Goal: Task Accomplishment & Management: Complete application form

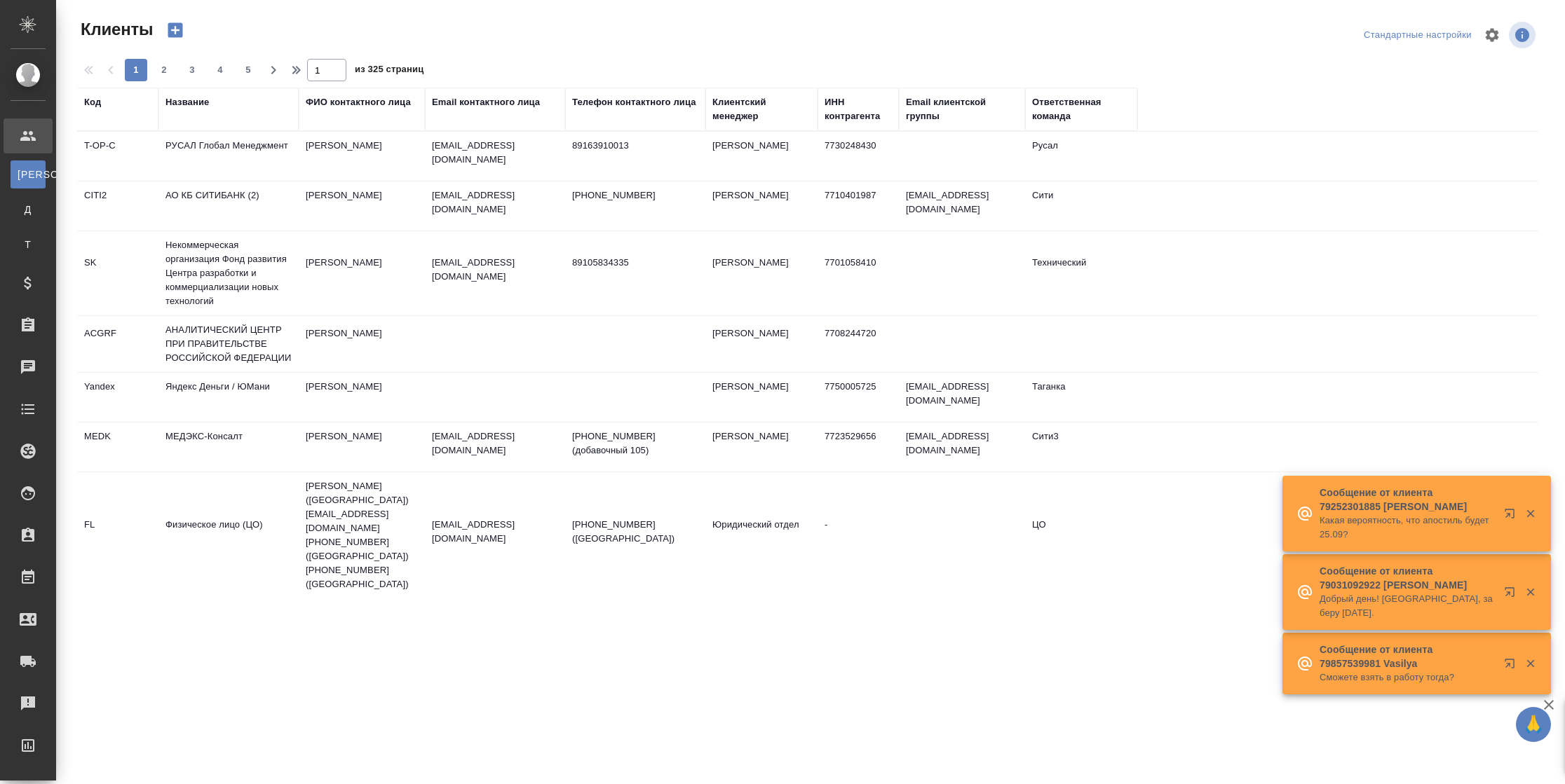
select select "RU"
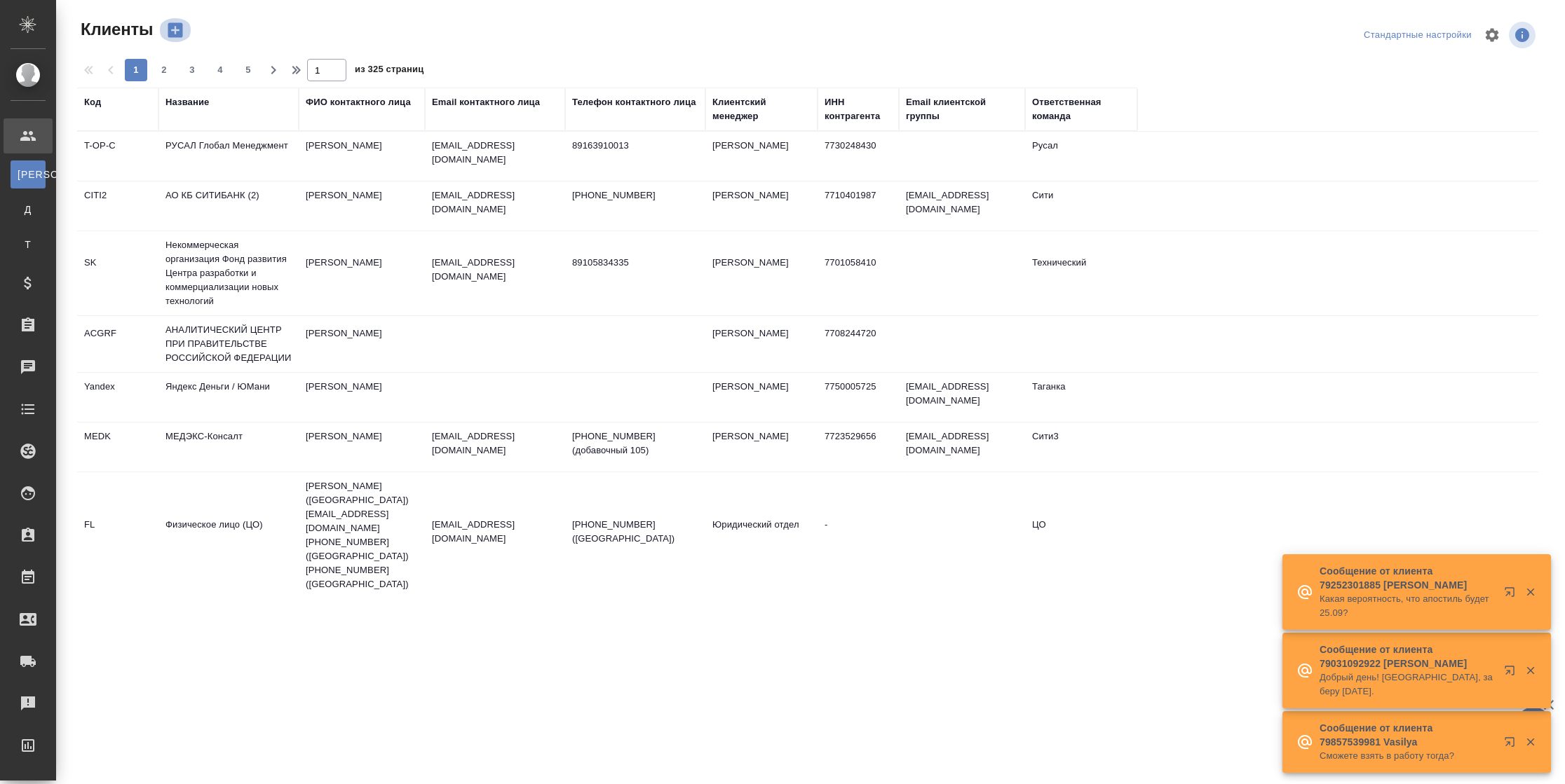
click at [174, 29] on icon "button" at bounding box center [175, 30] width 19 height 19
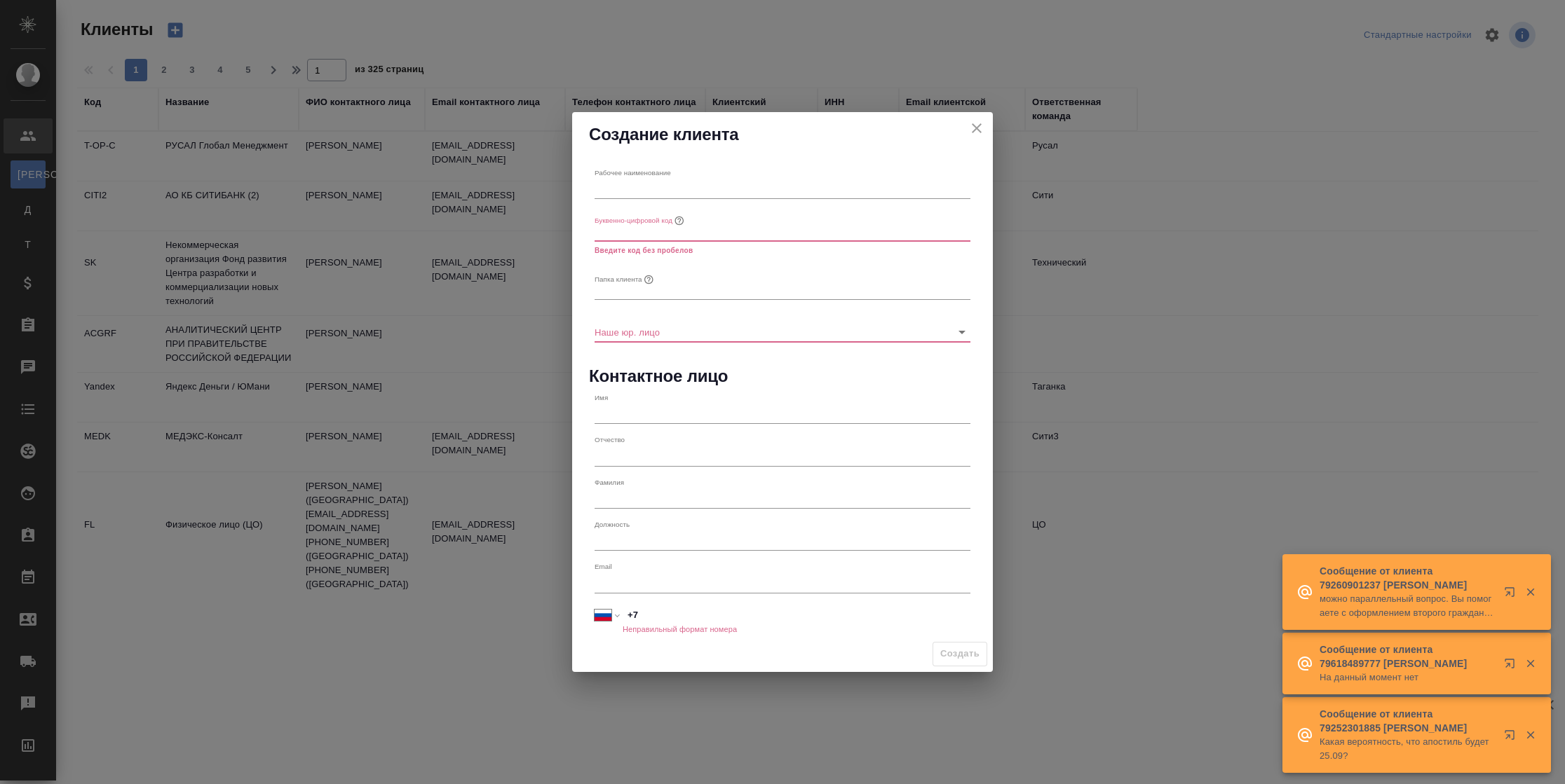
click at [670, 189] on input "text" at bounding box center [782, 189] width 376 height 19
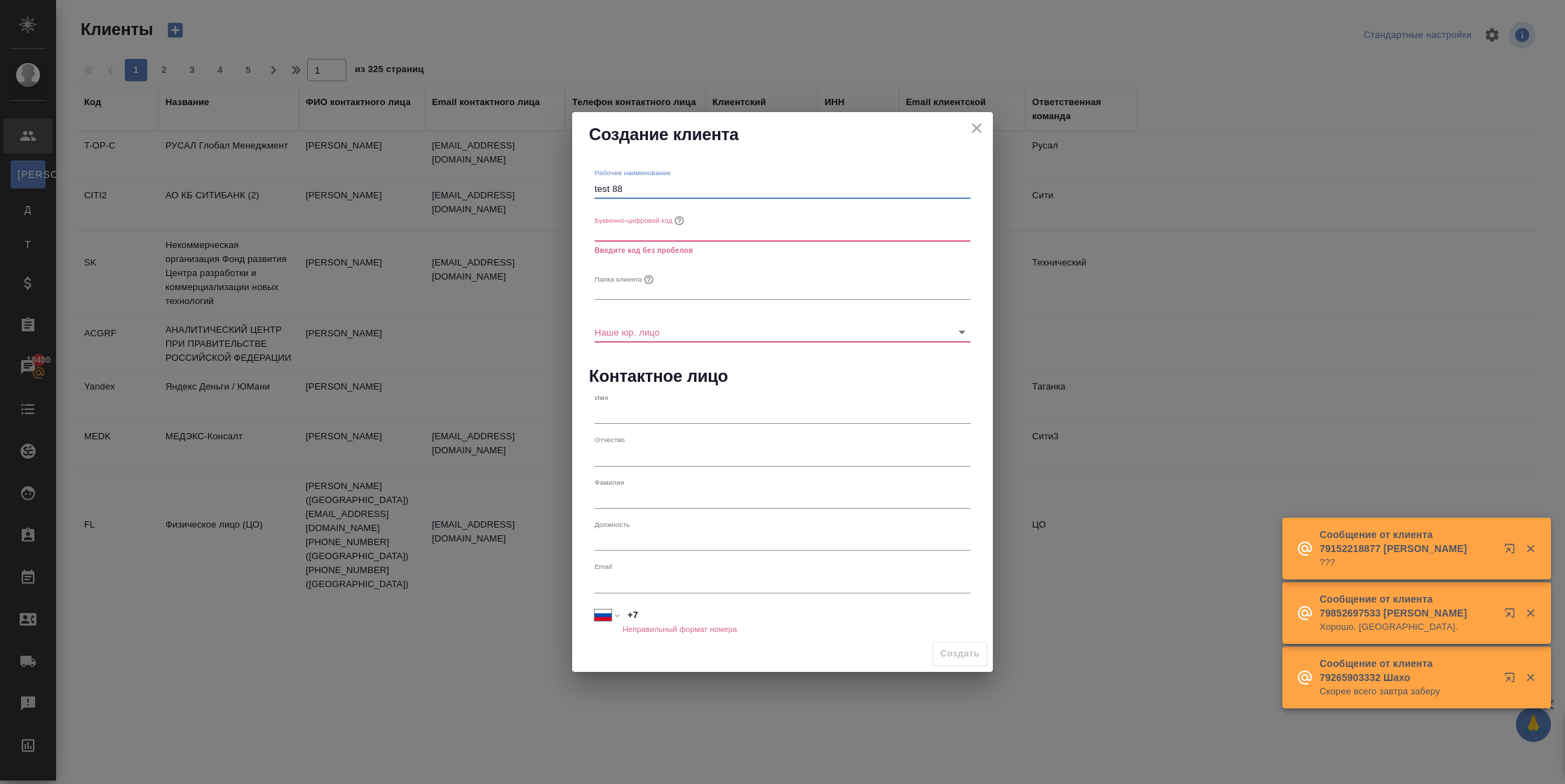
click at [614, 193] on input "test 88" at bounding box center [782, 189] width 376 height 19
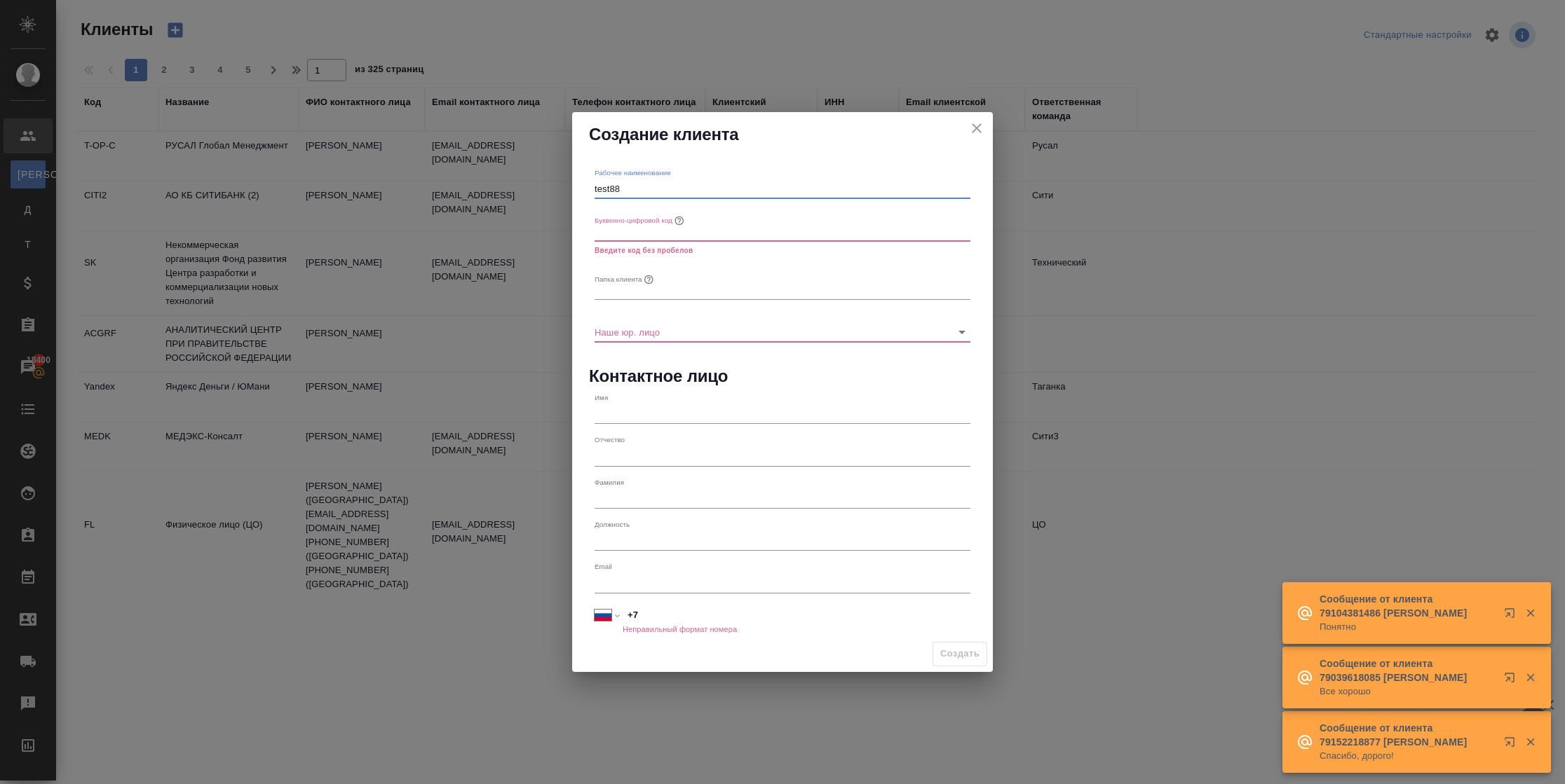
drag, startPoint x: 641, startPoint y: 185, endPoint x: 556, endPoint y: 168, distance: 86.7
click at [555, 178] on div "Создание клиента Рабочее наименование test88 Буквенно-цифровой код Введите код …" at bounding box center [782, 392] width 1565 height 784
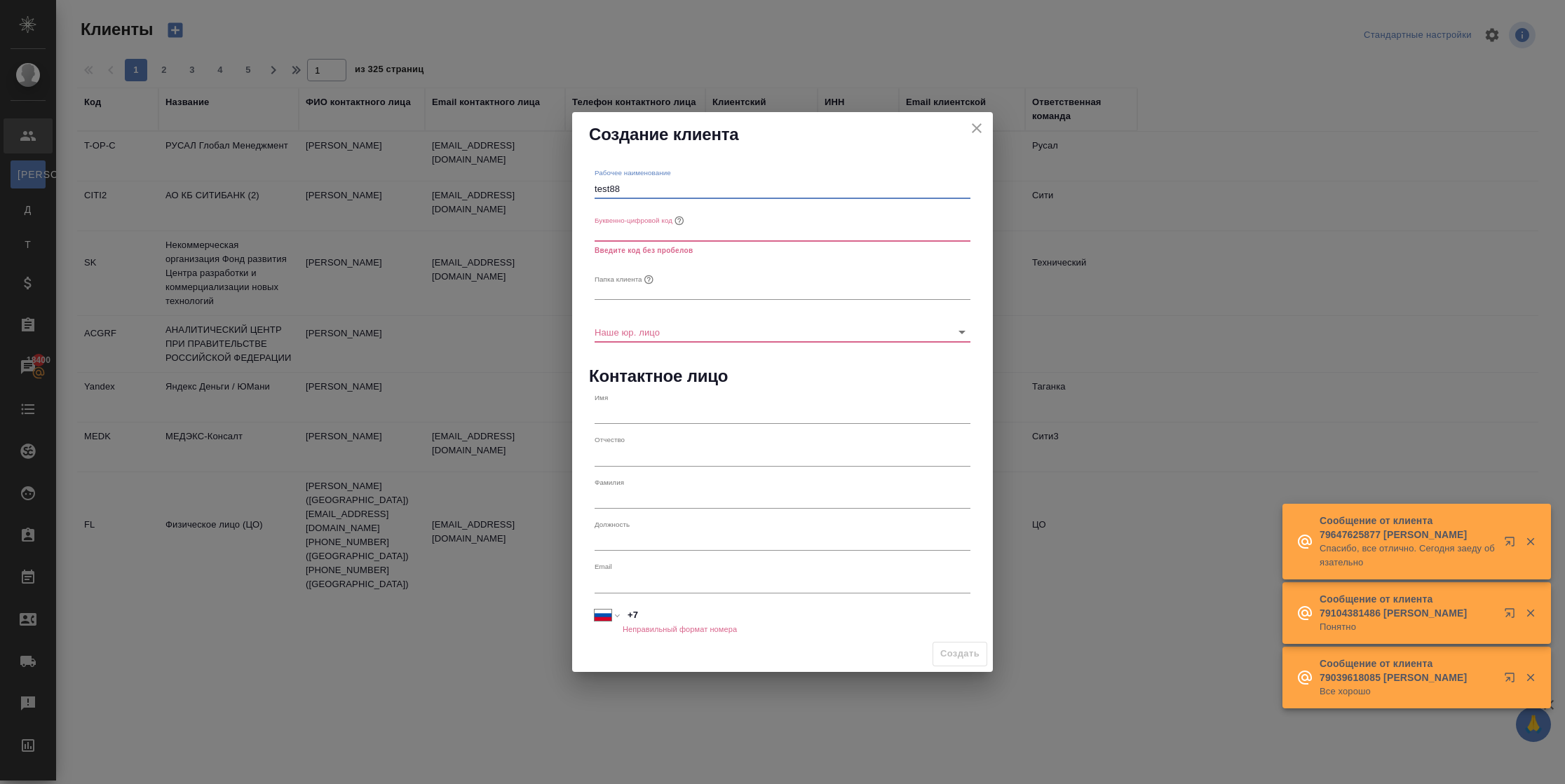
type input "test88"
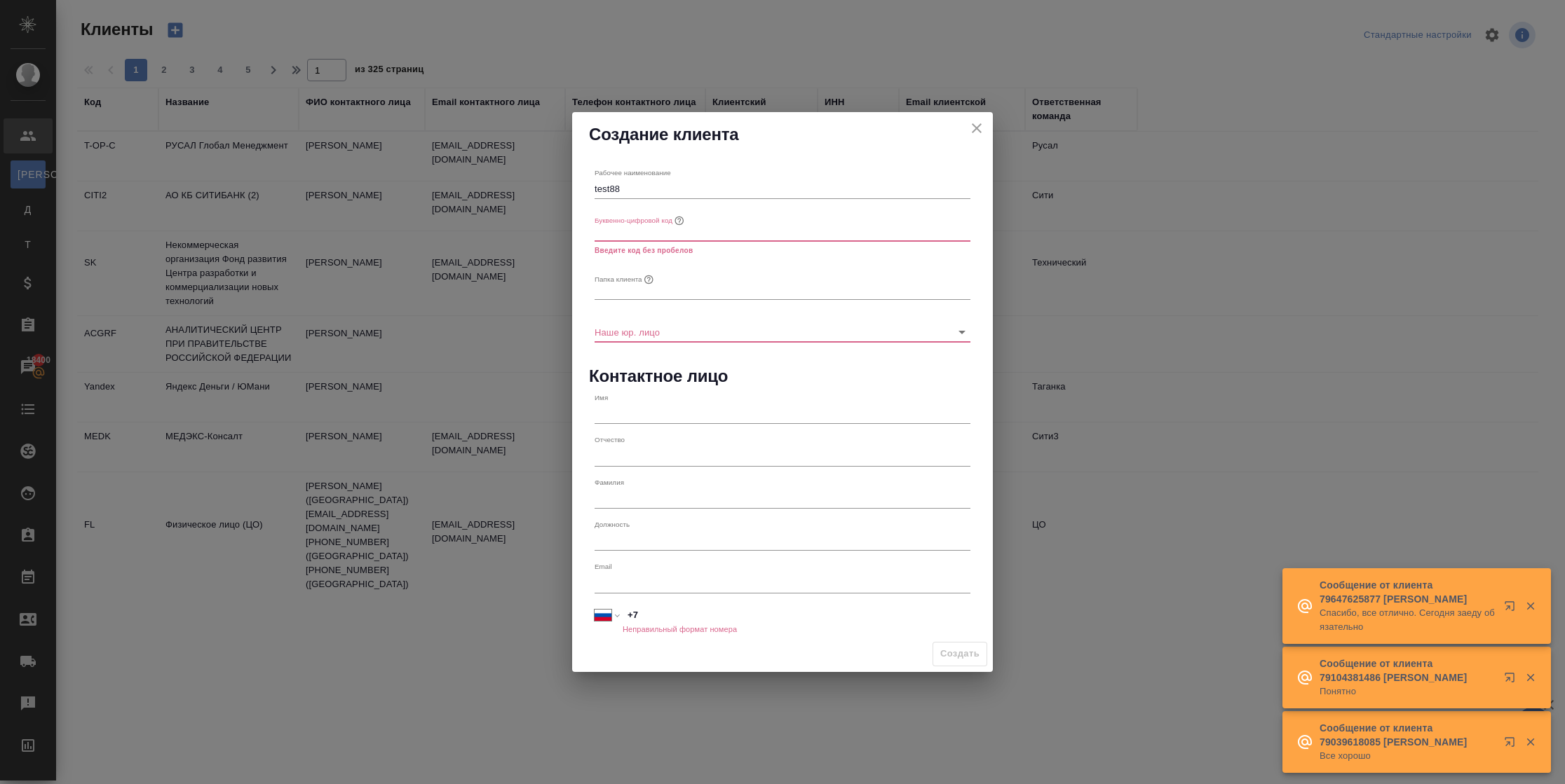
click at [556, 167] on div "Создание клиента Рабочее наименование test88 Буквенно-цифровой код Введите код …" at bounding box center [782, 392] width 1565 height 784
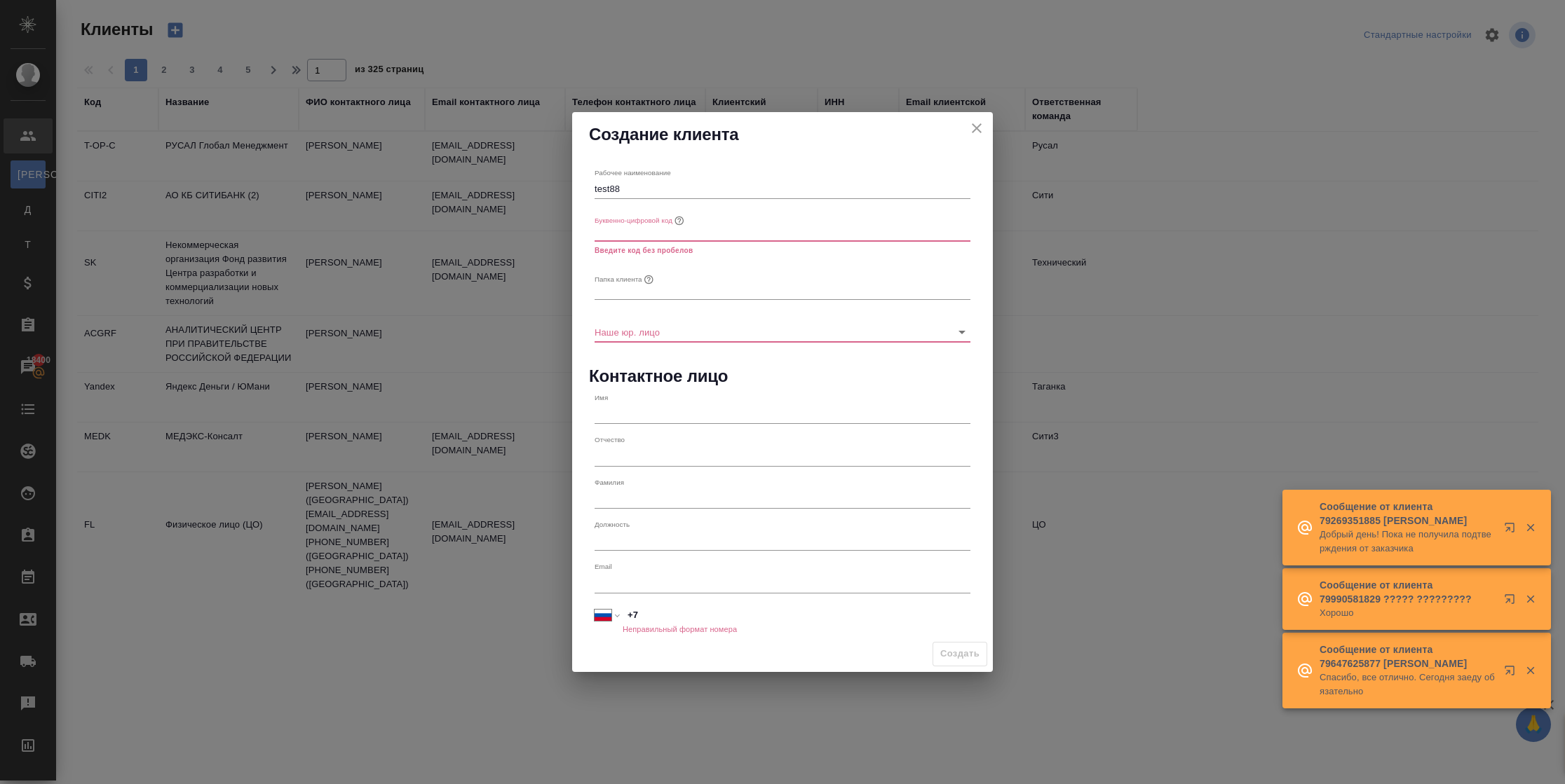
click at [632, 237] on input "text" at bounding box center [782, 231] width 376 height 19
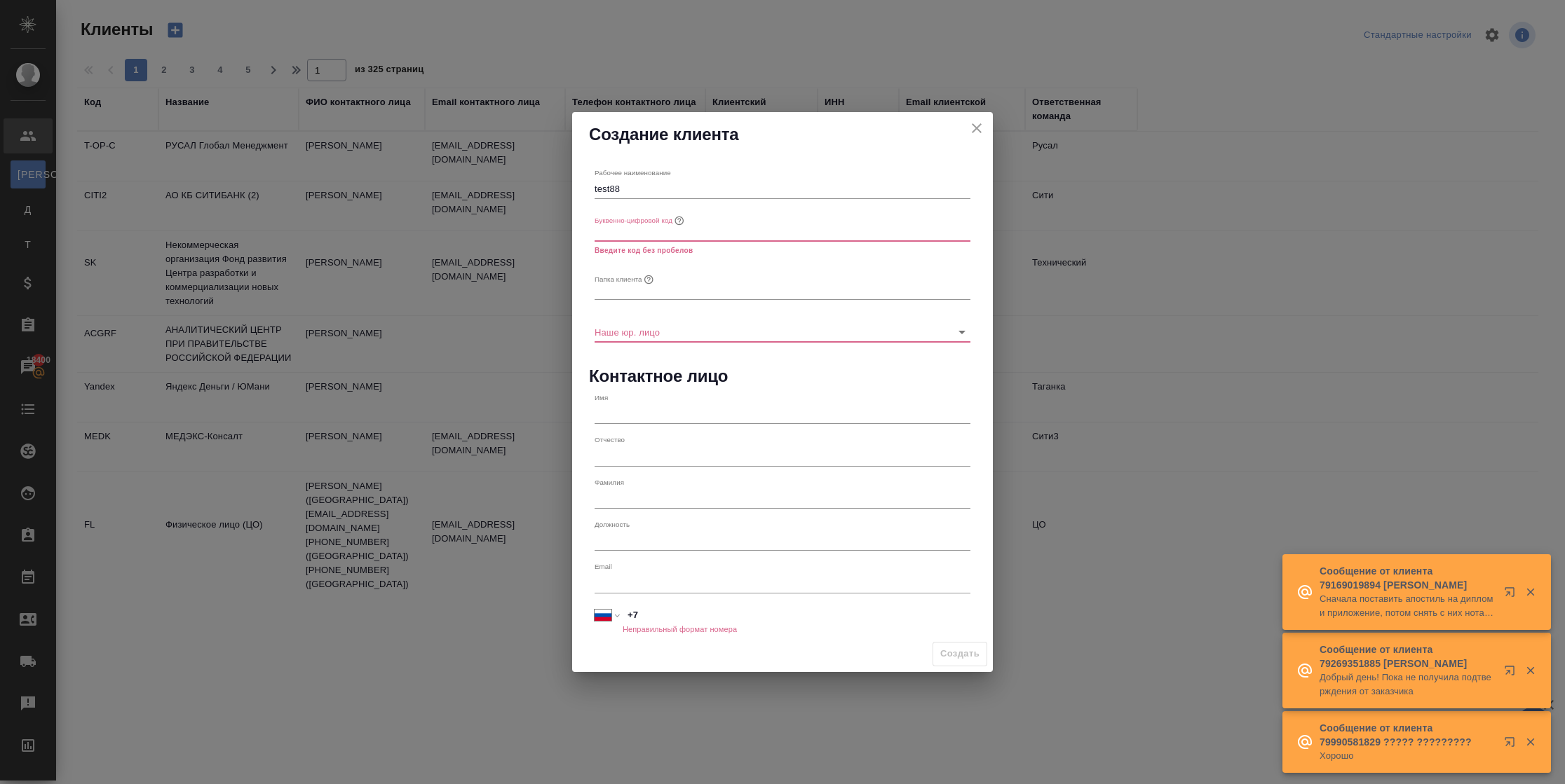
paste input "составь плиз резюме на вакансию Аналитик 1С джуниор"
type input "составь плиз резюме на вакансию Аналитик 1С джуниор"
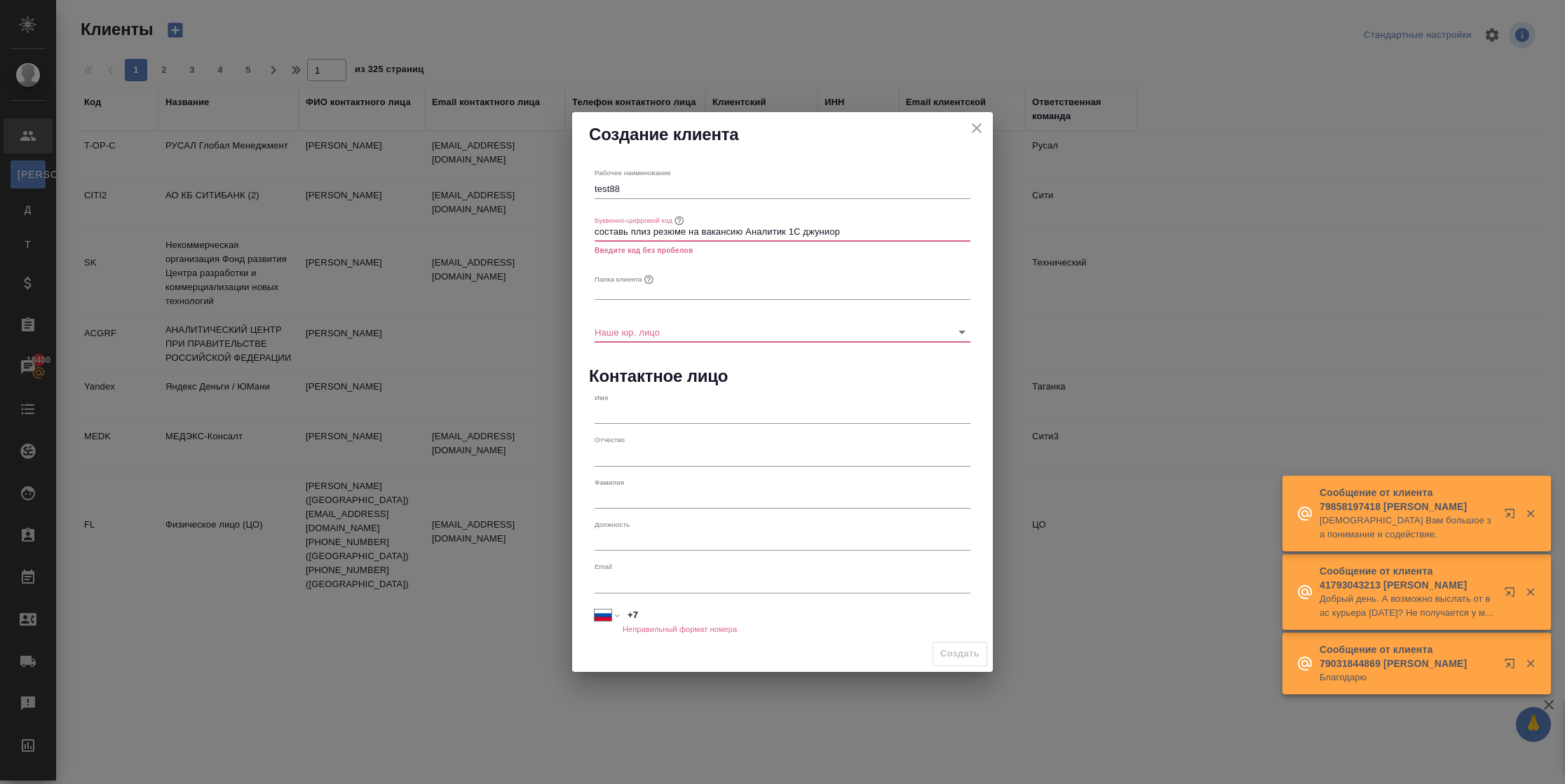
drag, startPoint x: 885, startPoint y: 231, endPoint x: 519, endPoint y: 231, distance: 366.0
click at [519, 231] on div "Создание клиента Рабочее наименование test88 Буквенно-цифровой код составь плиз…" at bounding box center [782, 392] width 1565 height 784
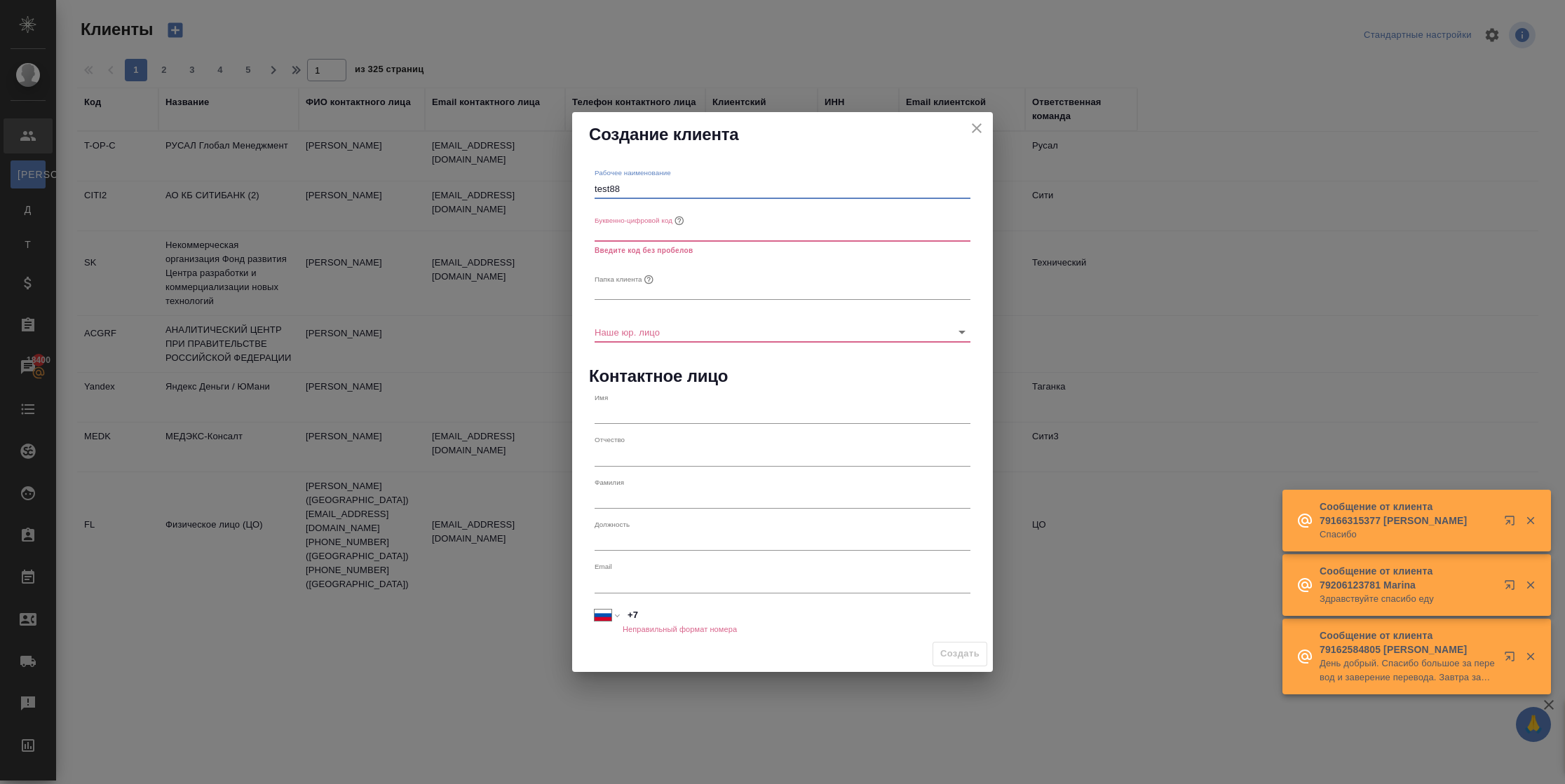
drag, startPoint x: 628, startPoint y: 182, endPoint x: 526, endPoint y: 187, distance: 102.1
click at [526, 187] on div "Создание клиента Рабочее наименование test88 Буквенно-цифровой код Введите код …" at bounding box center [782, 392] width 1565 height 784
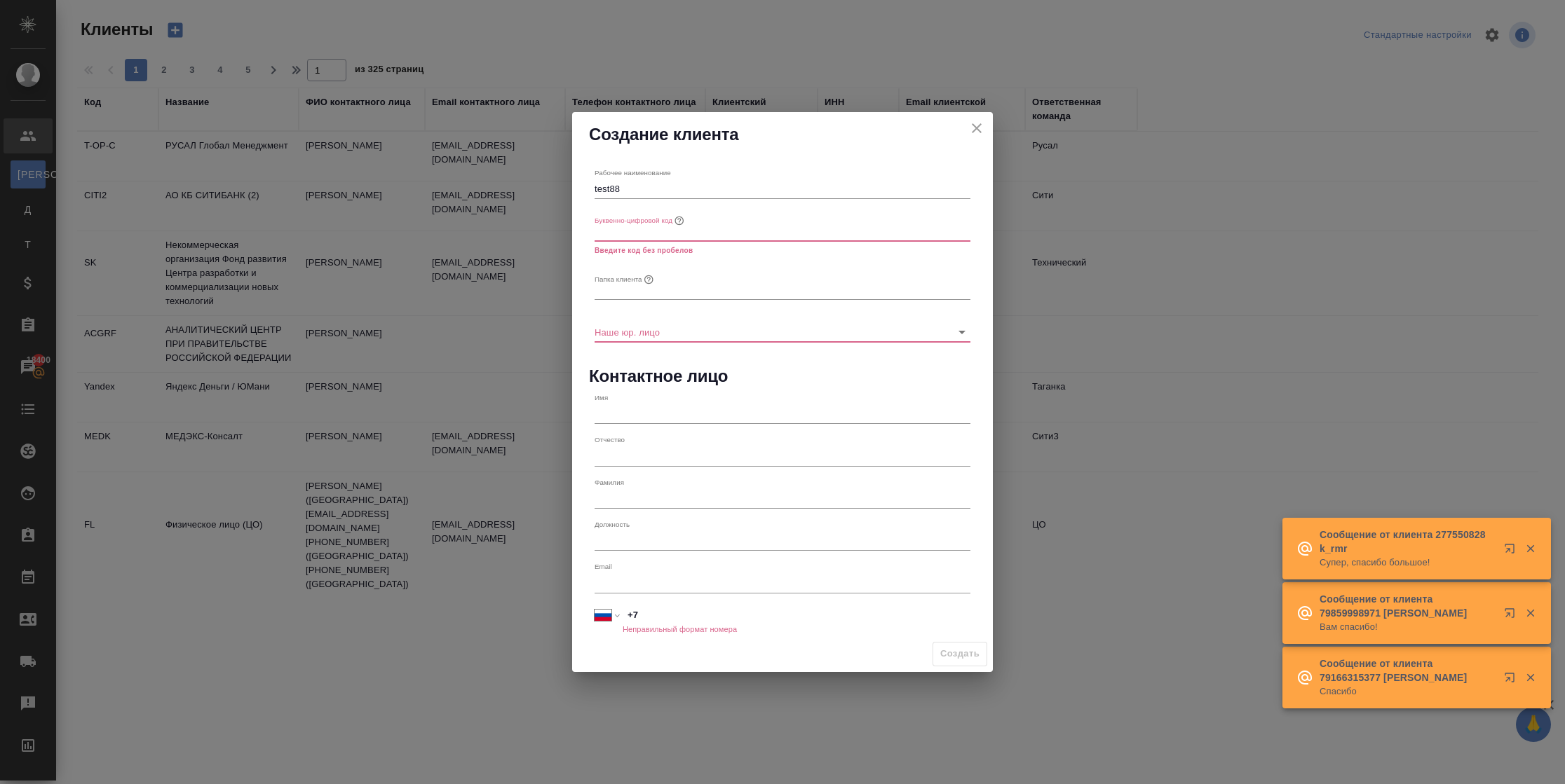
click at [617, 236] on input "text" at bounding box center [782, 231] width 376 height 19
paste input "test88"
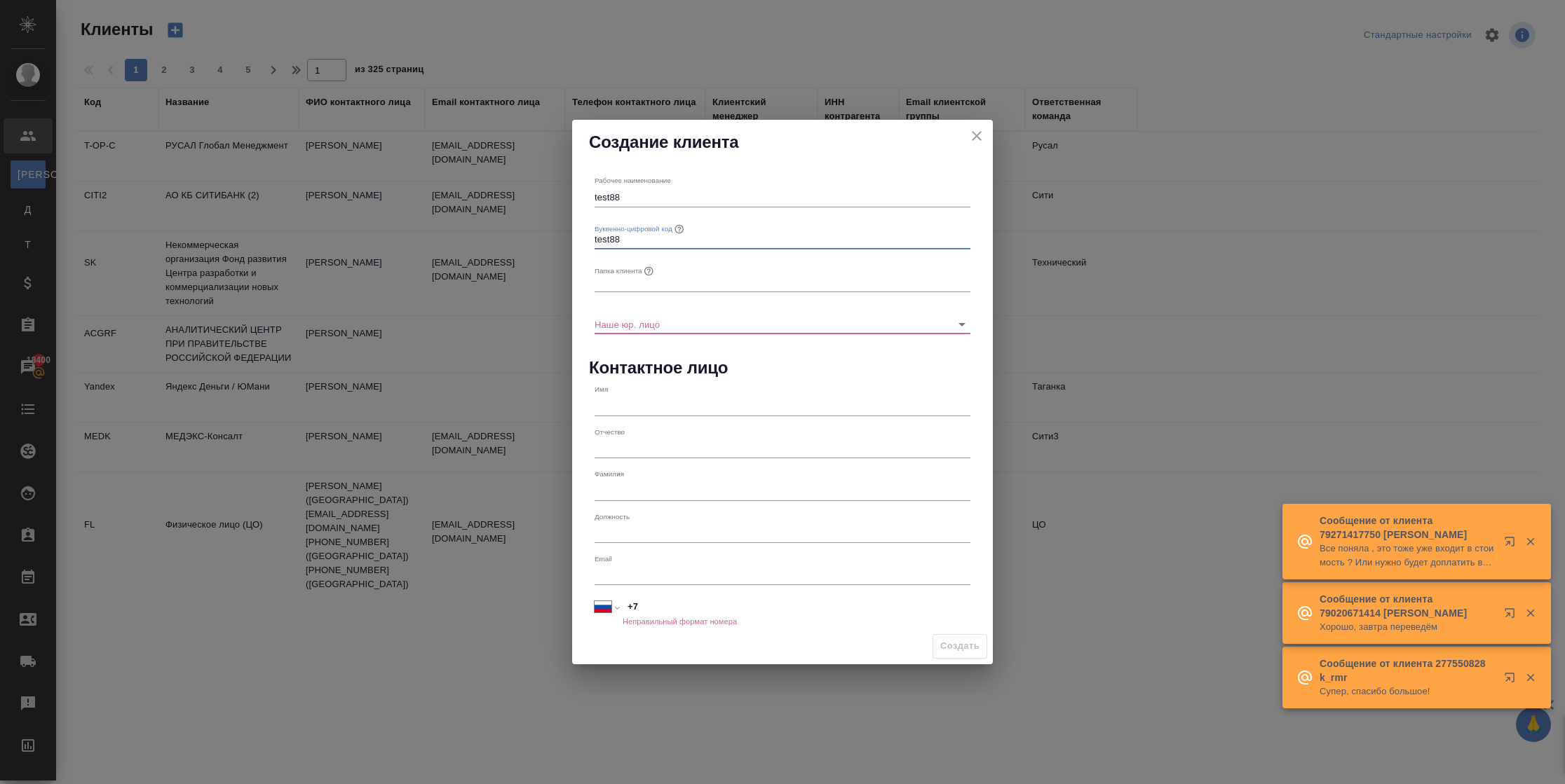
type input "test88"
click at [614, 286] on input "text" at bounding box center [782, 282] width 376 height 19
paste input "test88"
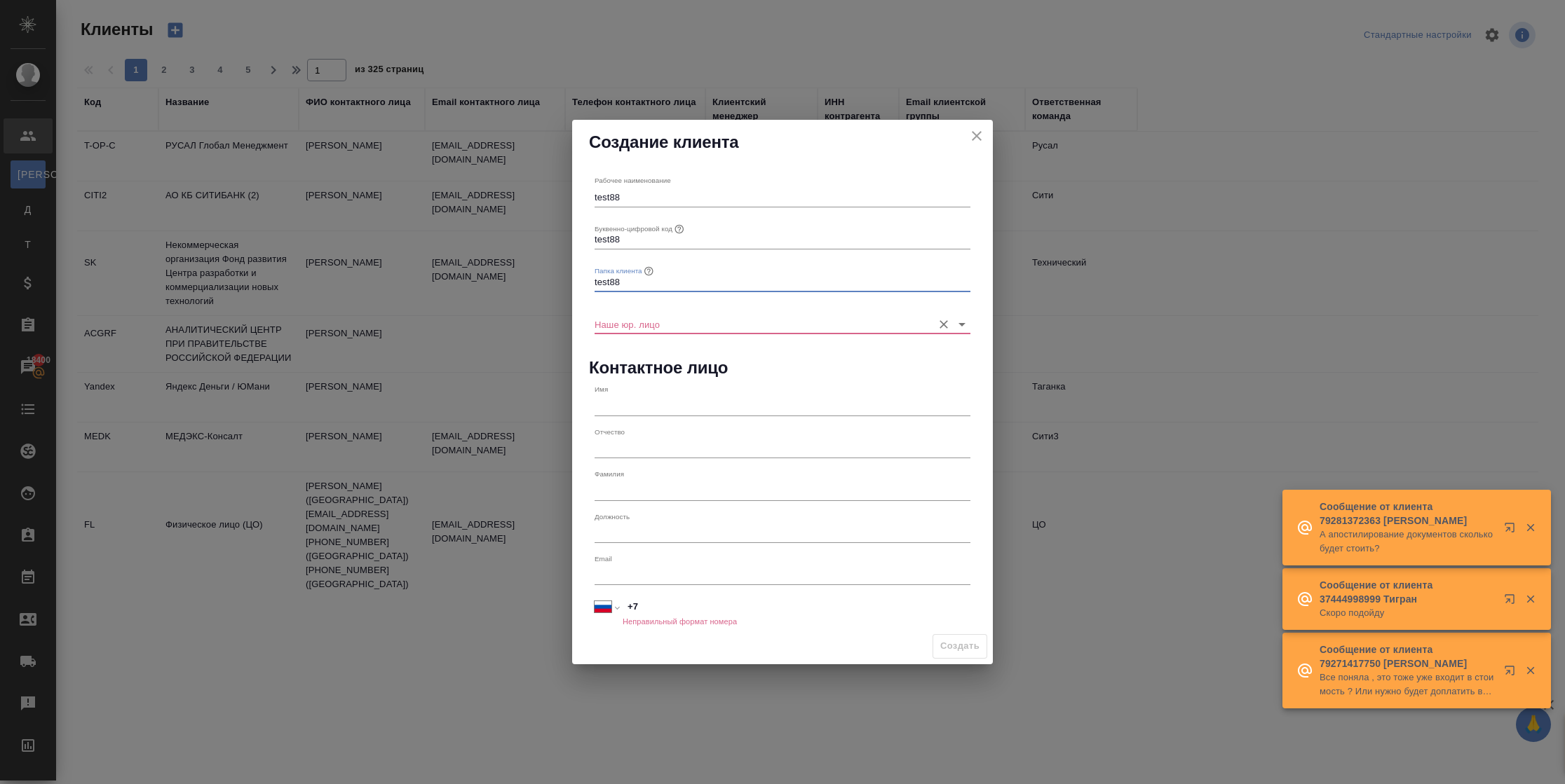
type input "test88"
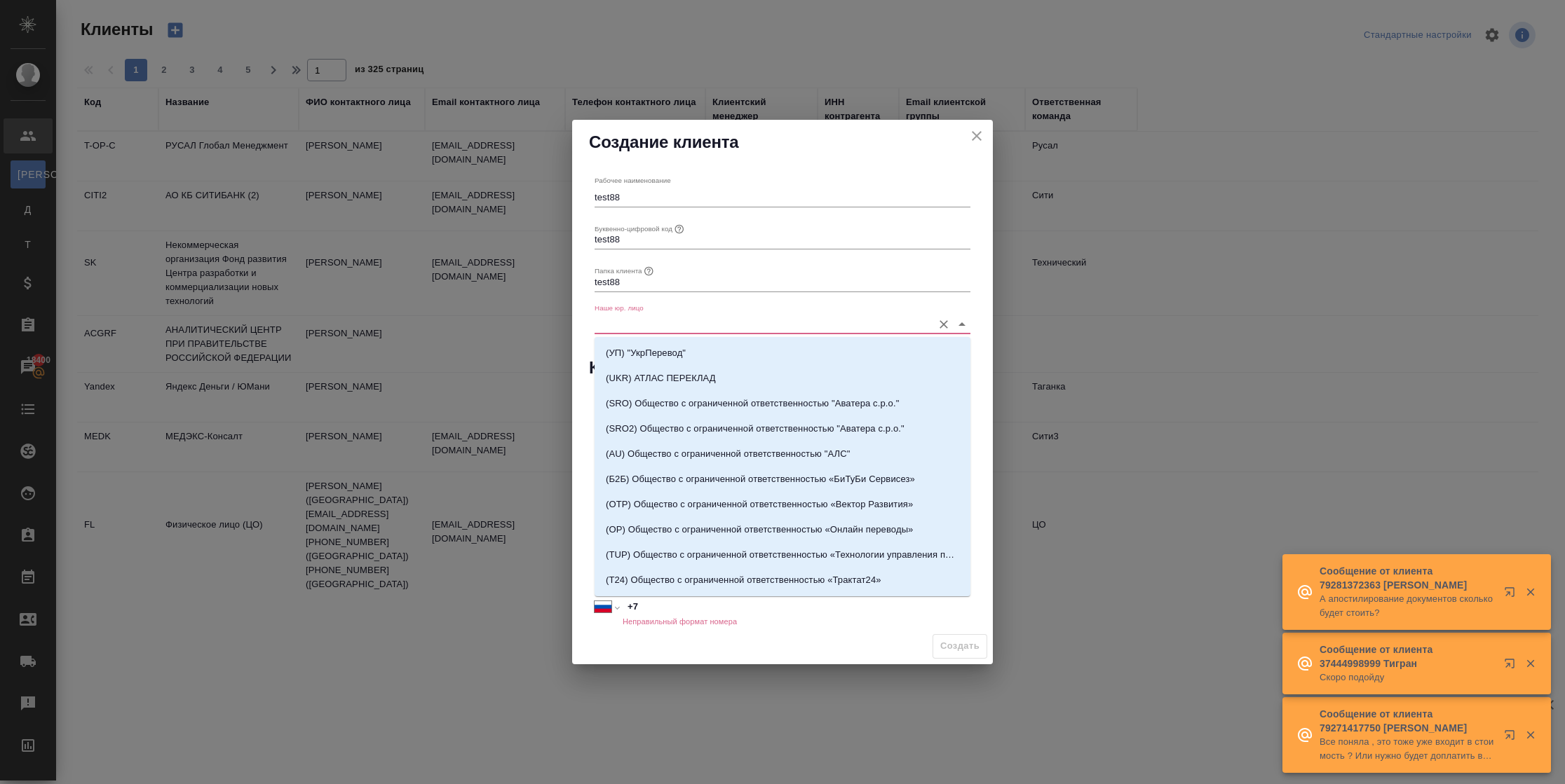
click at [692, 319] on input "Наше юр. лицо" at bounding box center [760, 325] width 331 height 19
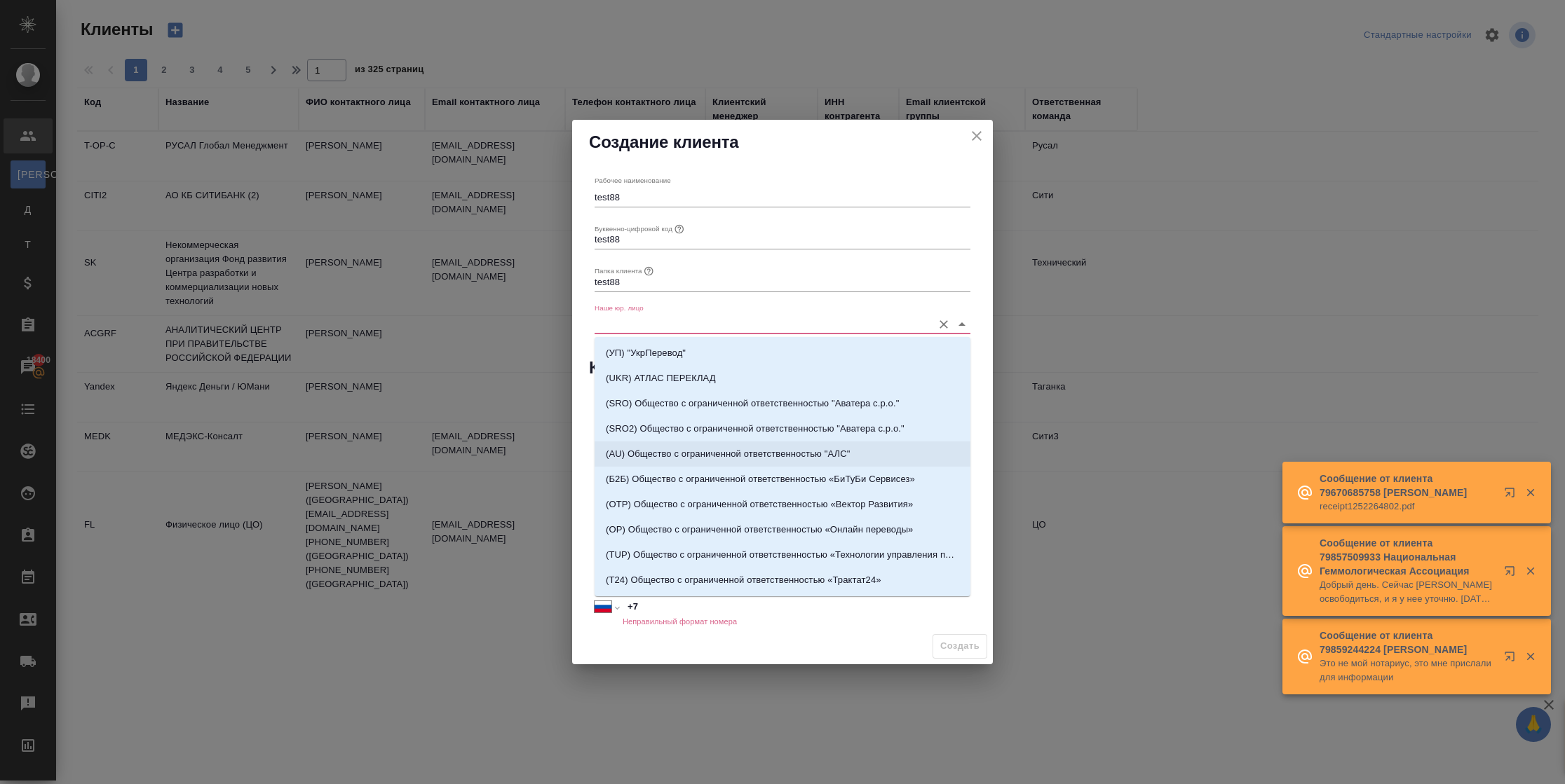
click at [724, 452] on p "(AU) Общество с ограниченной ответственностью "АЛС"" at bounding box center [727, 454] width 244 height 14
type input "(AU) Общество с ограниченной ответственностью "АЛС""
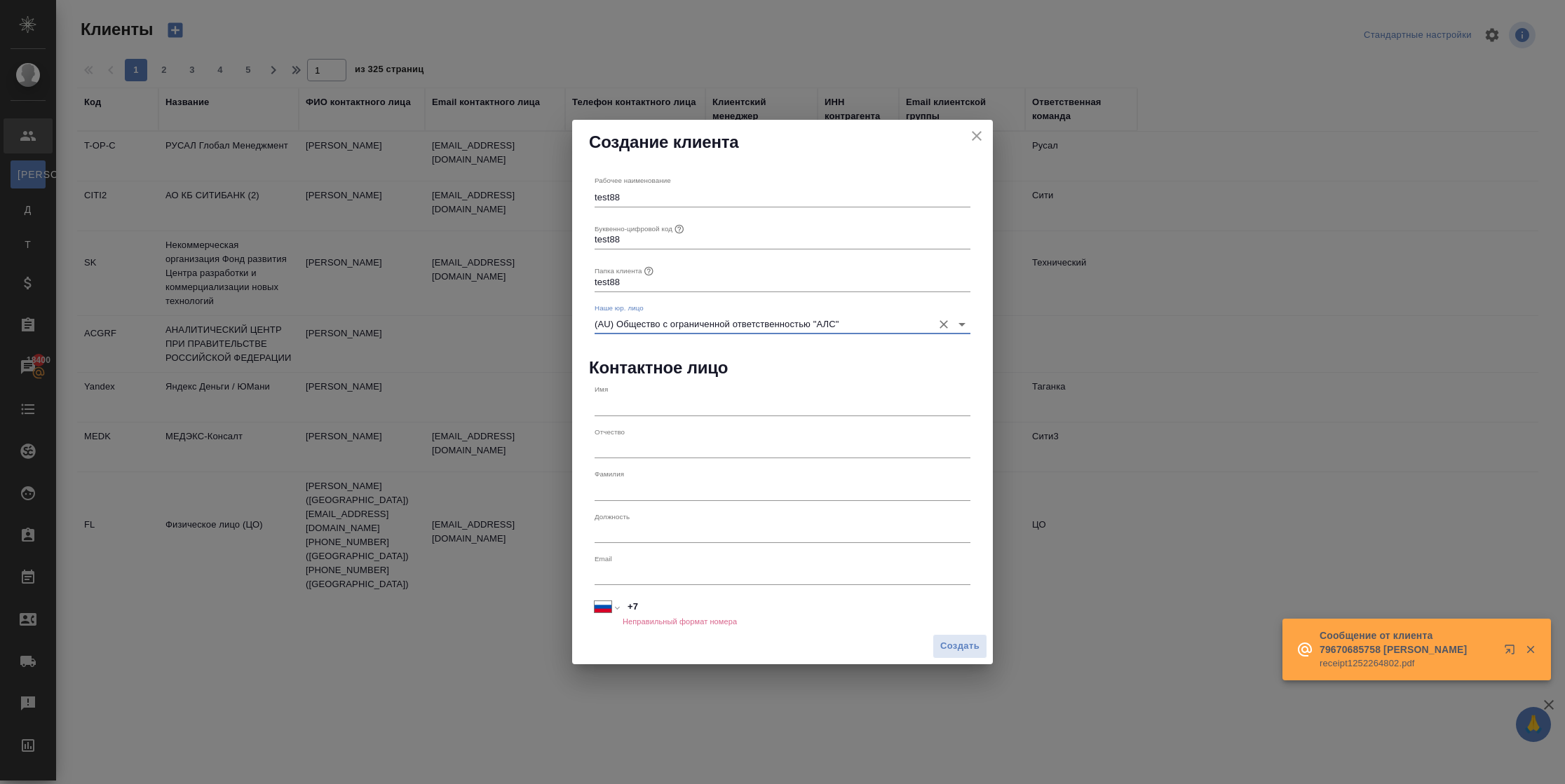
click at [646, 405] on input "text" at bounding box center [782, 406] width 376 height 19
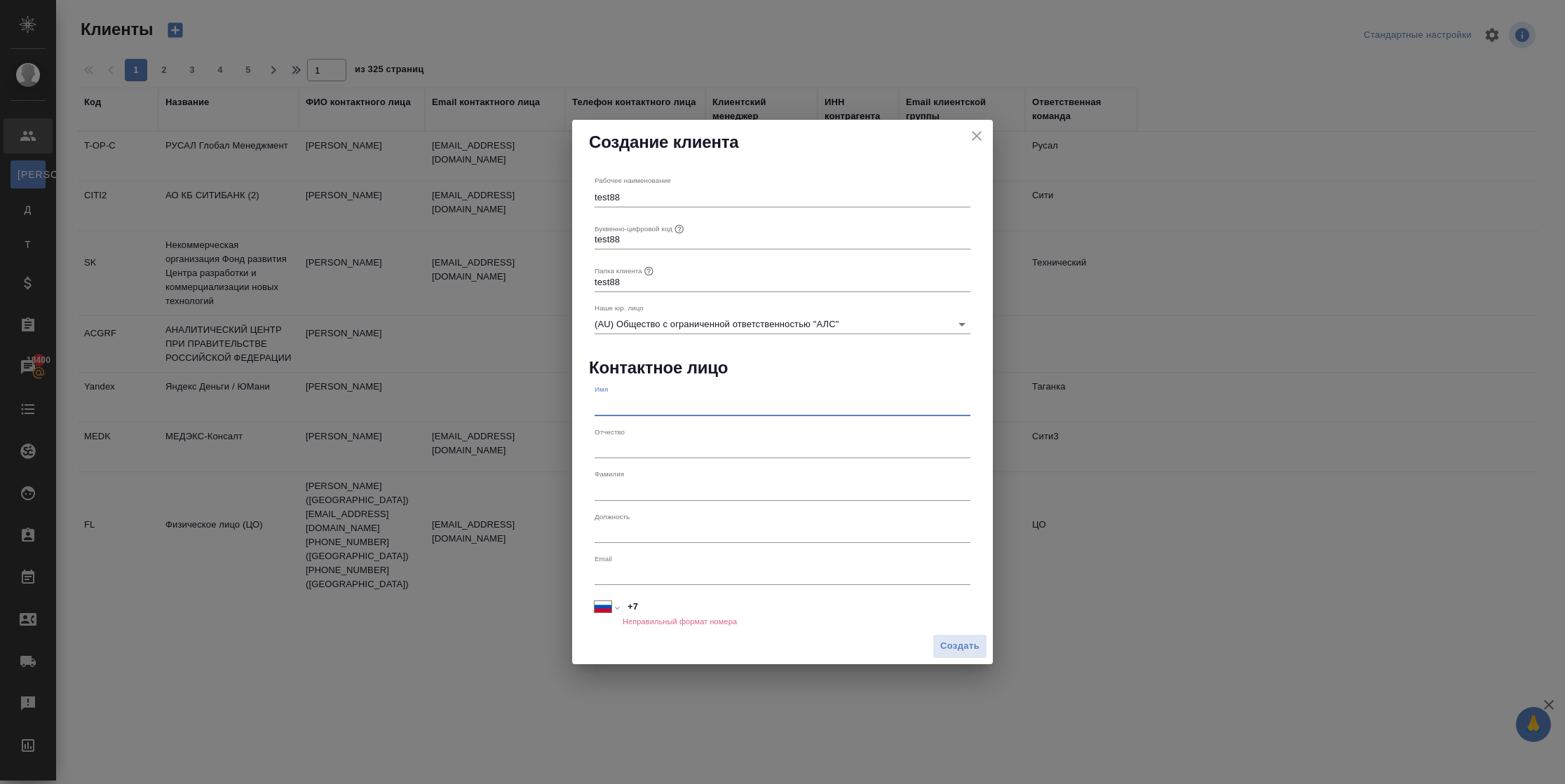
click at [645, 405] on input "text" at bounding box center [782, 406] width 376 height 19
type input "test"
click at [640, 450] on input "text" at bounding box center [782, 449] width 376 height 19
type input "test"
click at [630, 497] on input "text" at bounding box center [782, 490] width 376 height 19
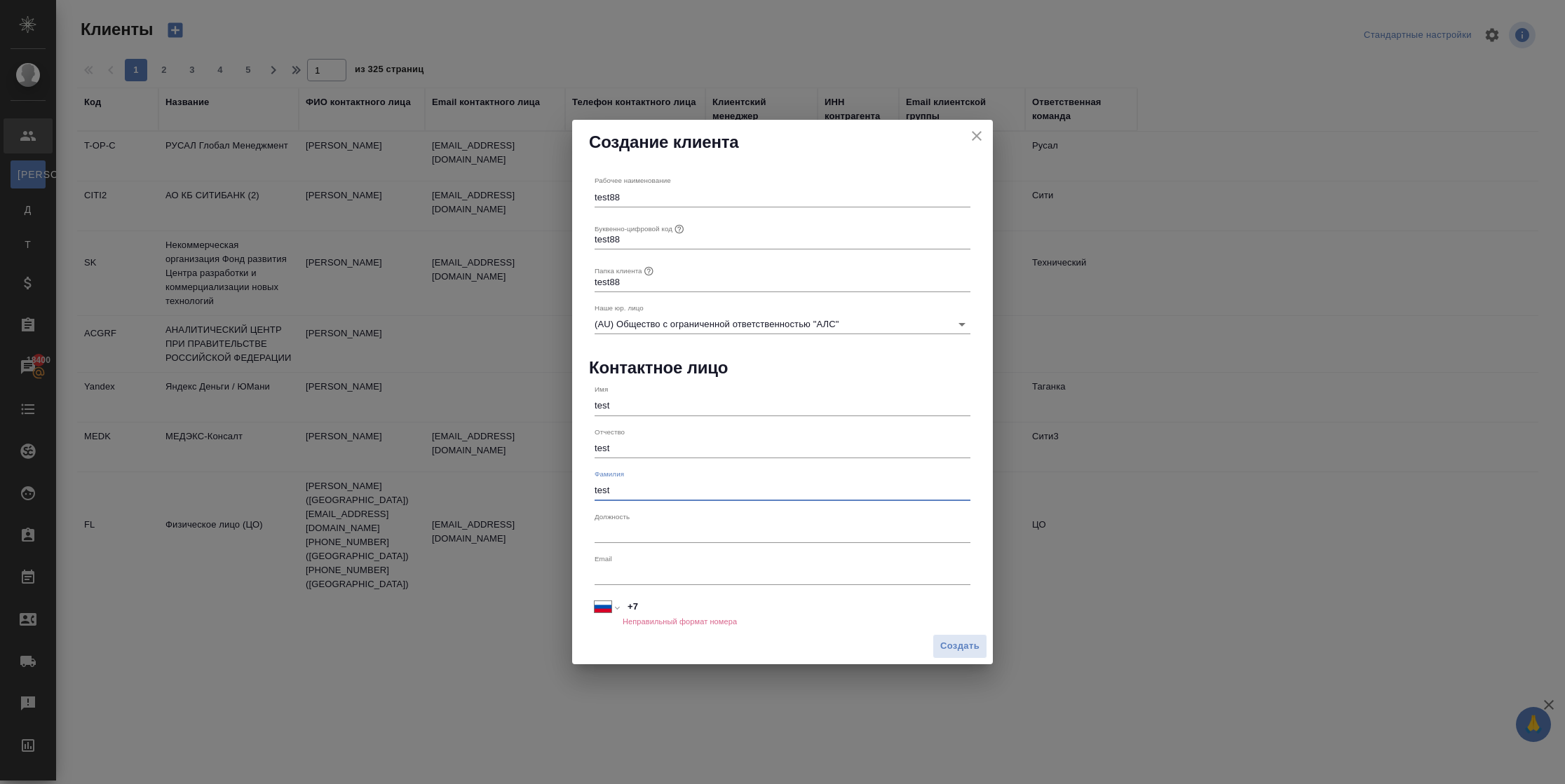
type input "test"
click at [659, 608] on input "+7" at bounding box center [796, 606] width 348 height 20
type input "+7 920 000 00 00"
click at [966, 641] on span "Создать" at bounding box center [959, 647] width 40 height 16
type input "+7"
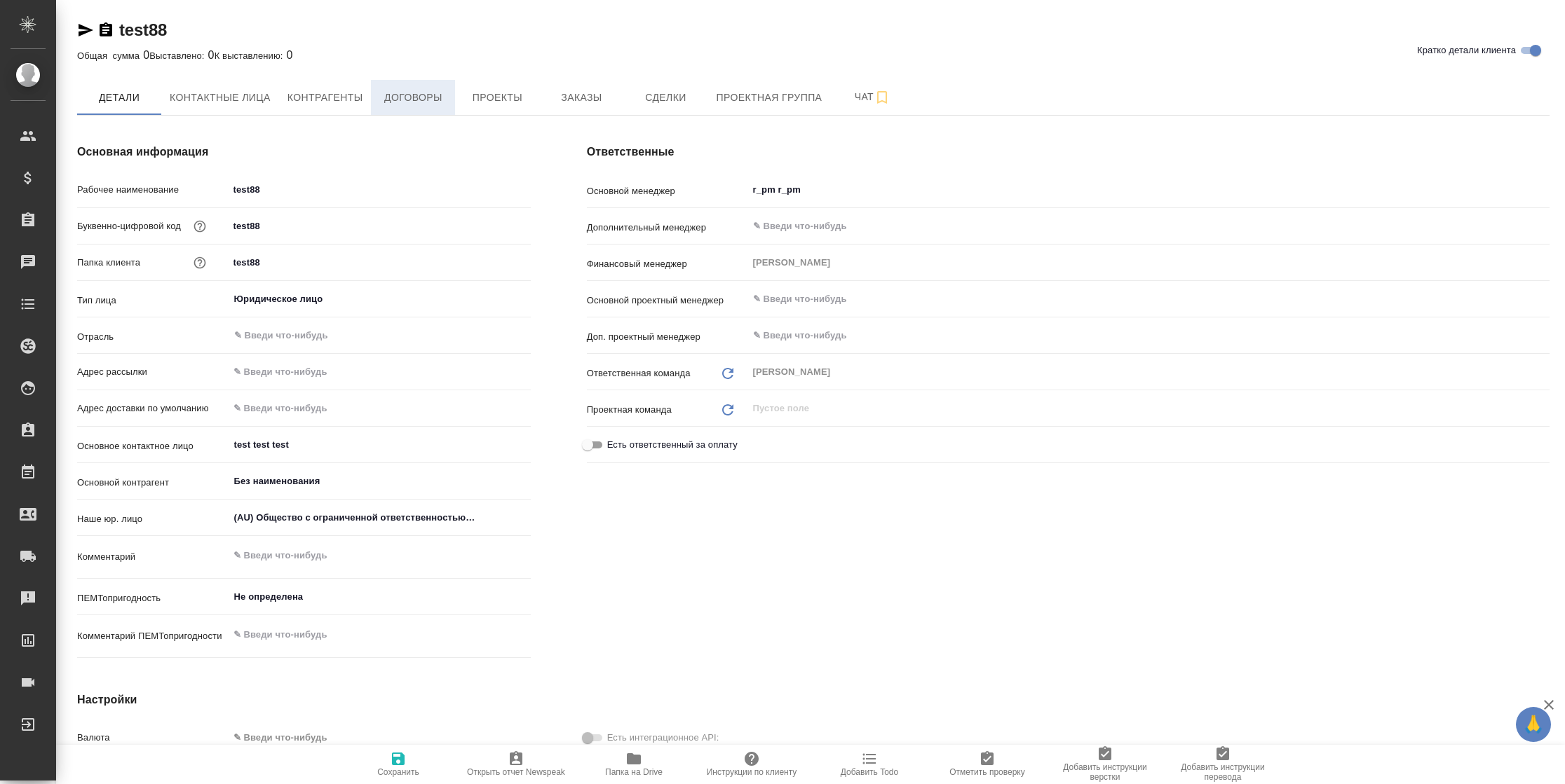
click at [405, 99] on span "Договоры" at bounding box center [413, 98] width 67 height 18
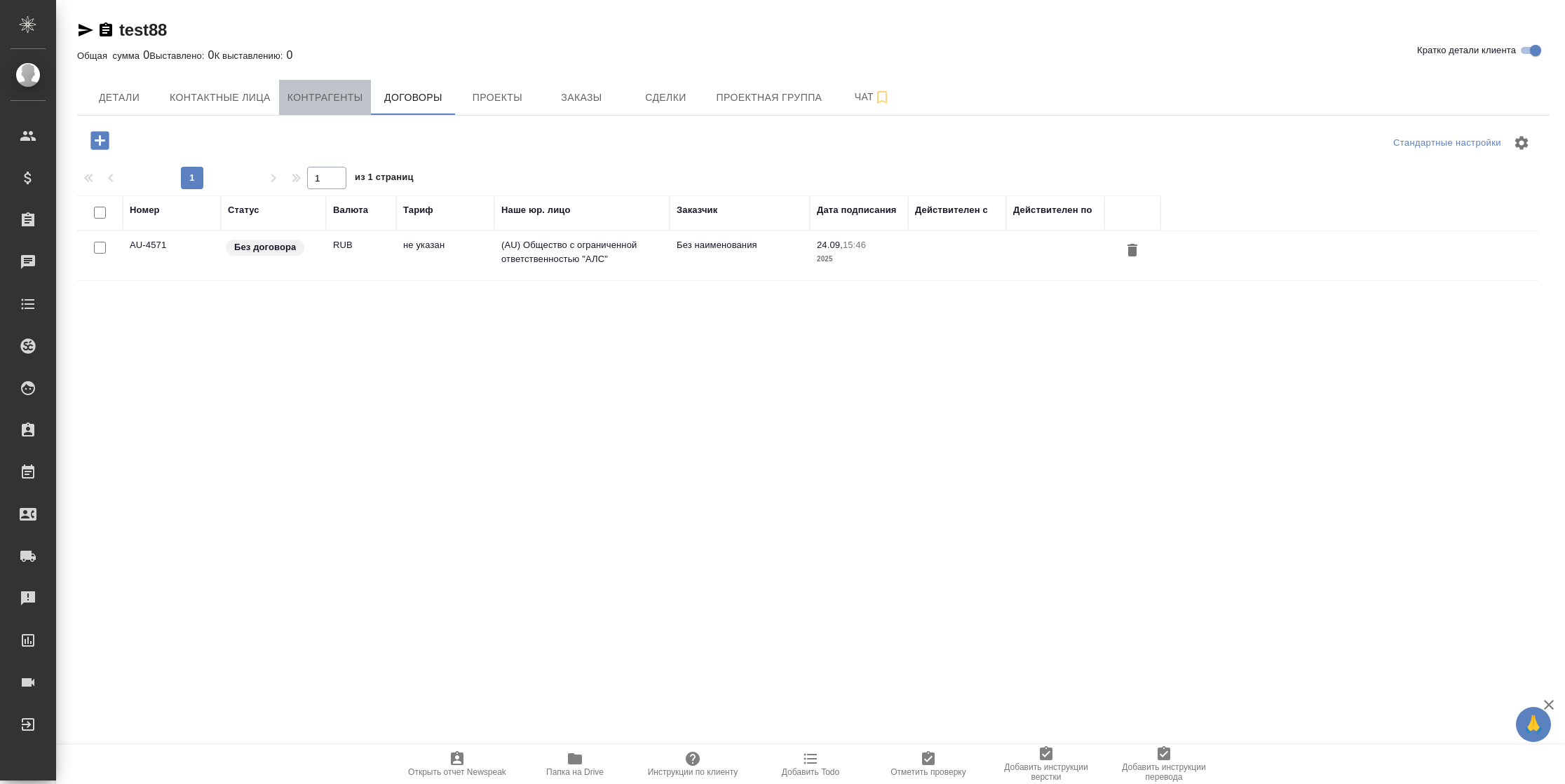
click at [335, 96] on span "Контрагенты" at bounding box center [326, 98] width 76 height 18
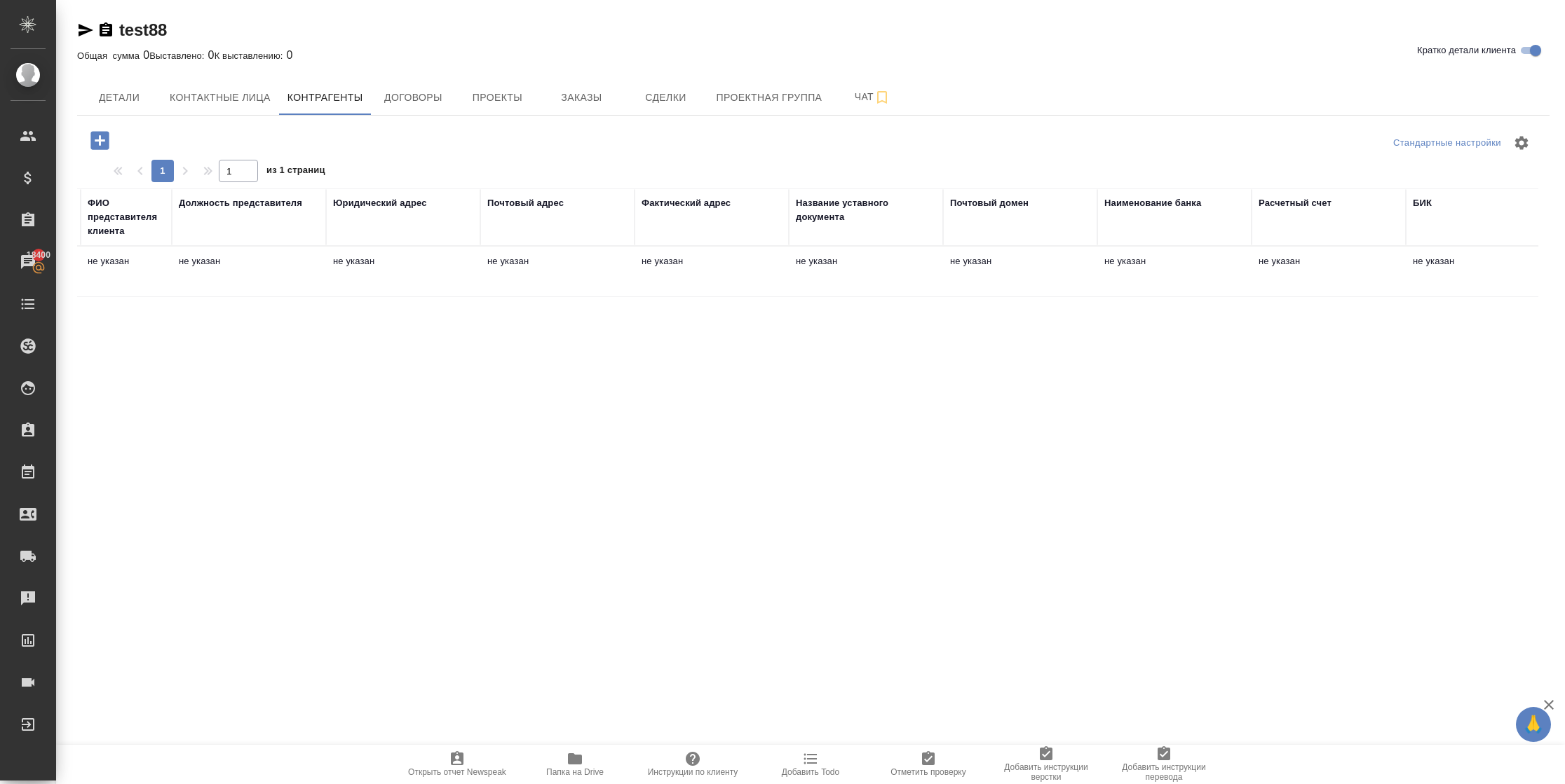
scroll to position [0, 569]
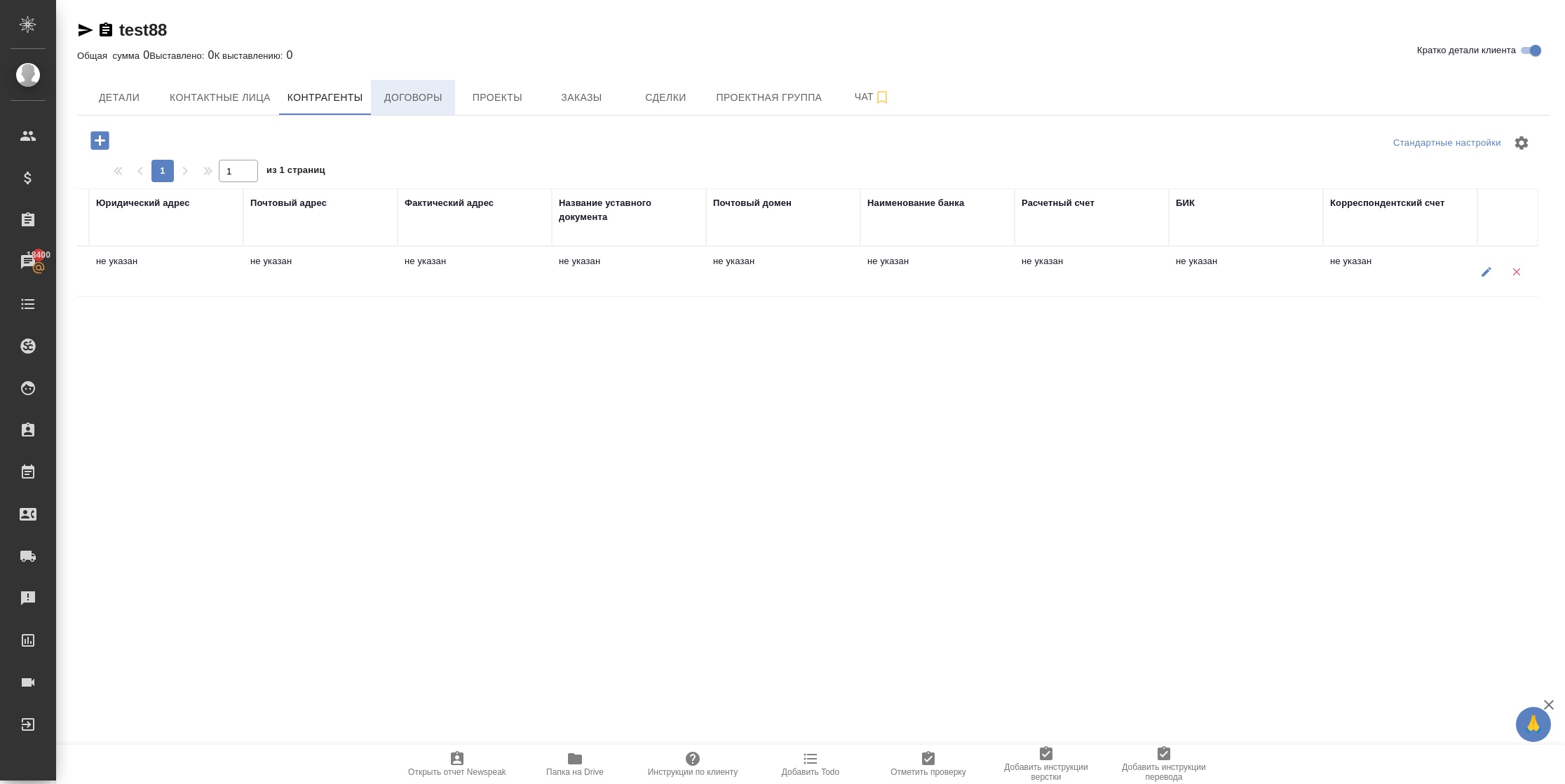
click at [393, 106] on button "Договоры" at bounding box center [413, 98] width 84 height 35
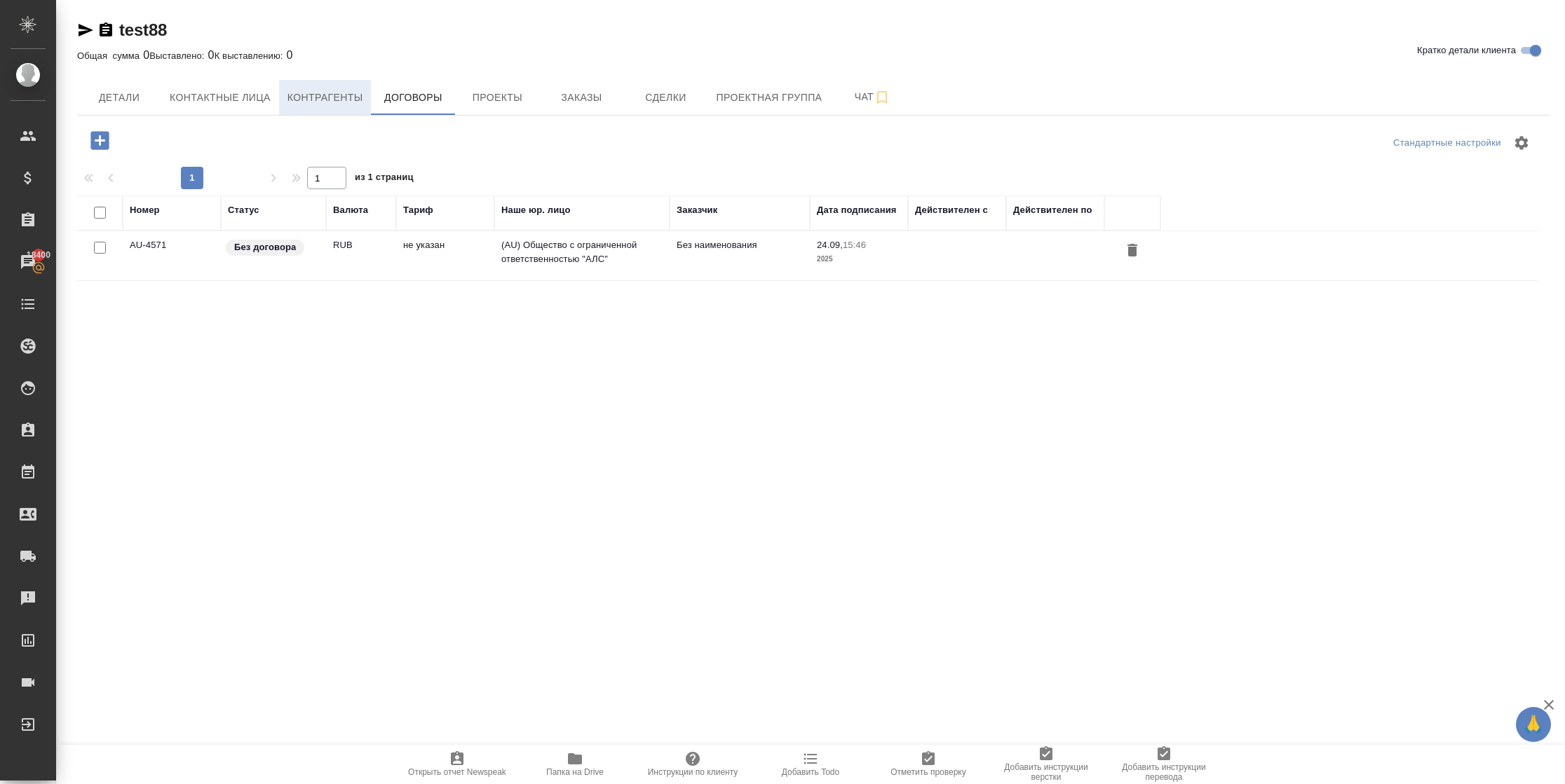
click at [339, 98] on span "Контрагенты" at bounding box center [326, 98] width 76 height 18
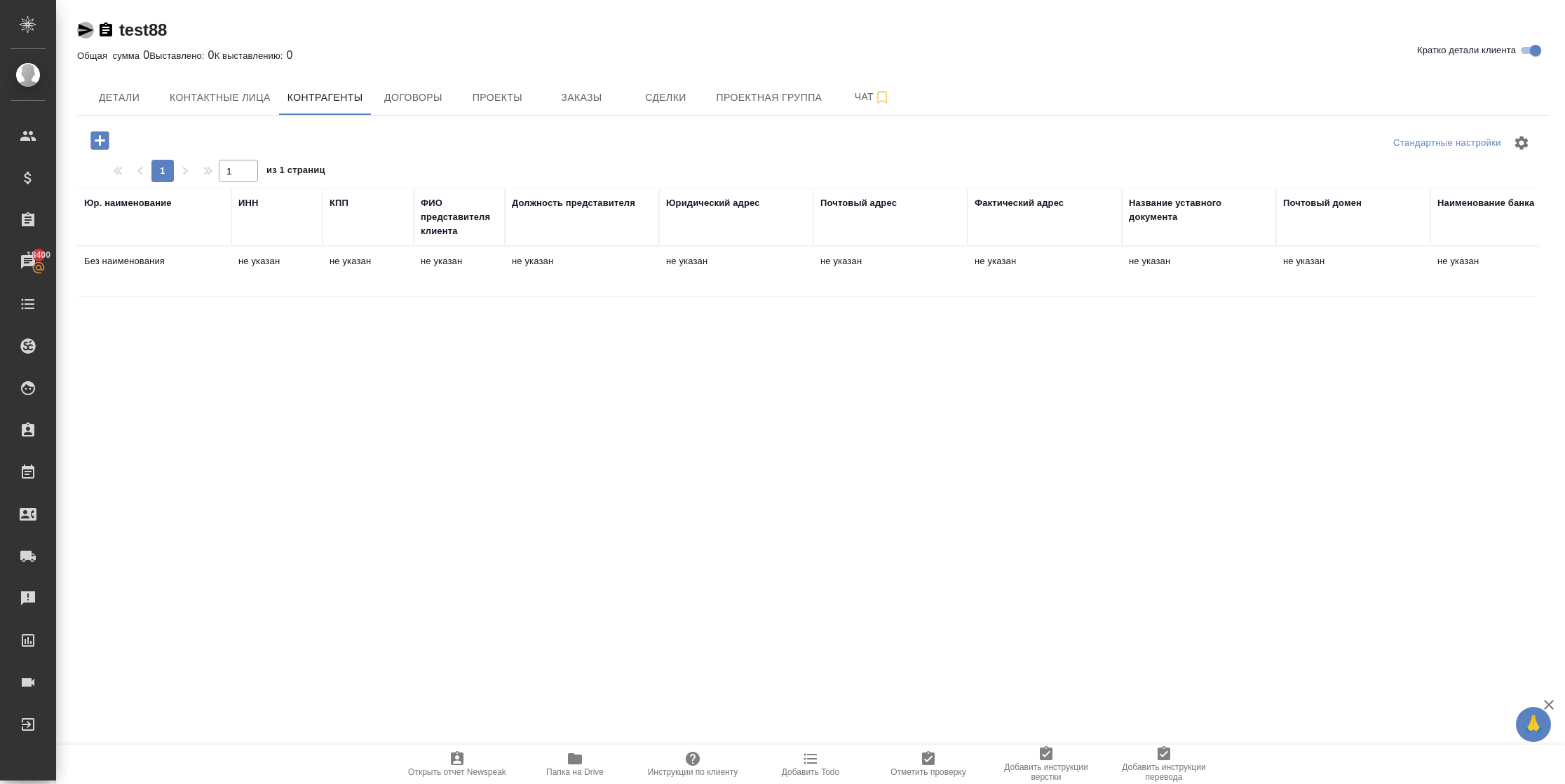
click at [85, 28] on icon "button" at bounding box center [85, 30] width 15 height 12
click at [103, 143] on icon "button" at bounding box center [99, 140] width 18 height 18
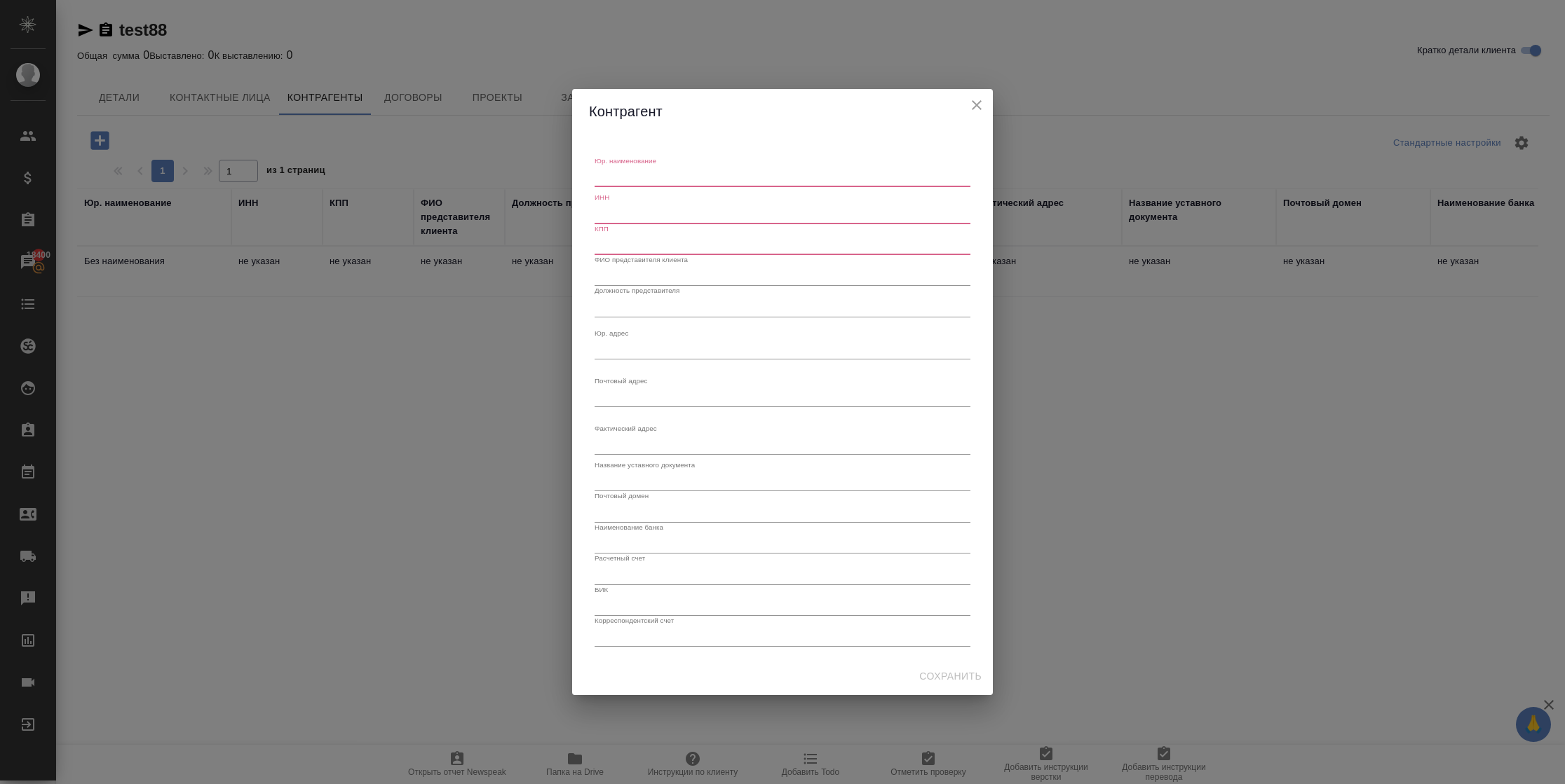
click at [974, 98] on icon "close" at bounding box center [976, 105] width 17 height 17
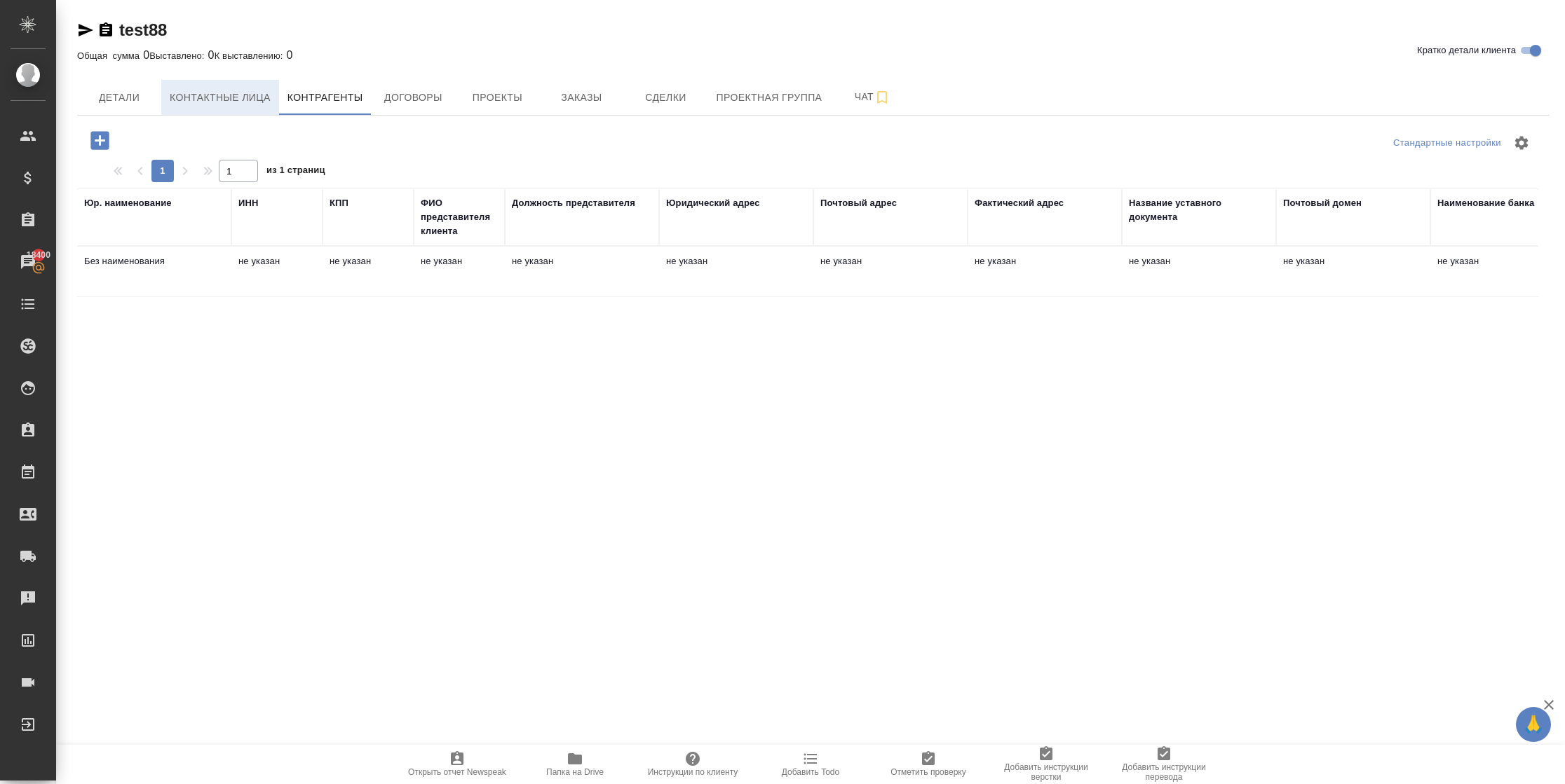
click at [254, 101] on span "Контактные лица" at bounding box center [220, 98] width 101 height 18
select select "RU"
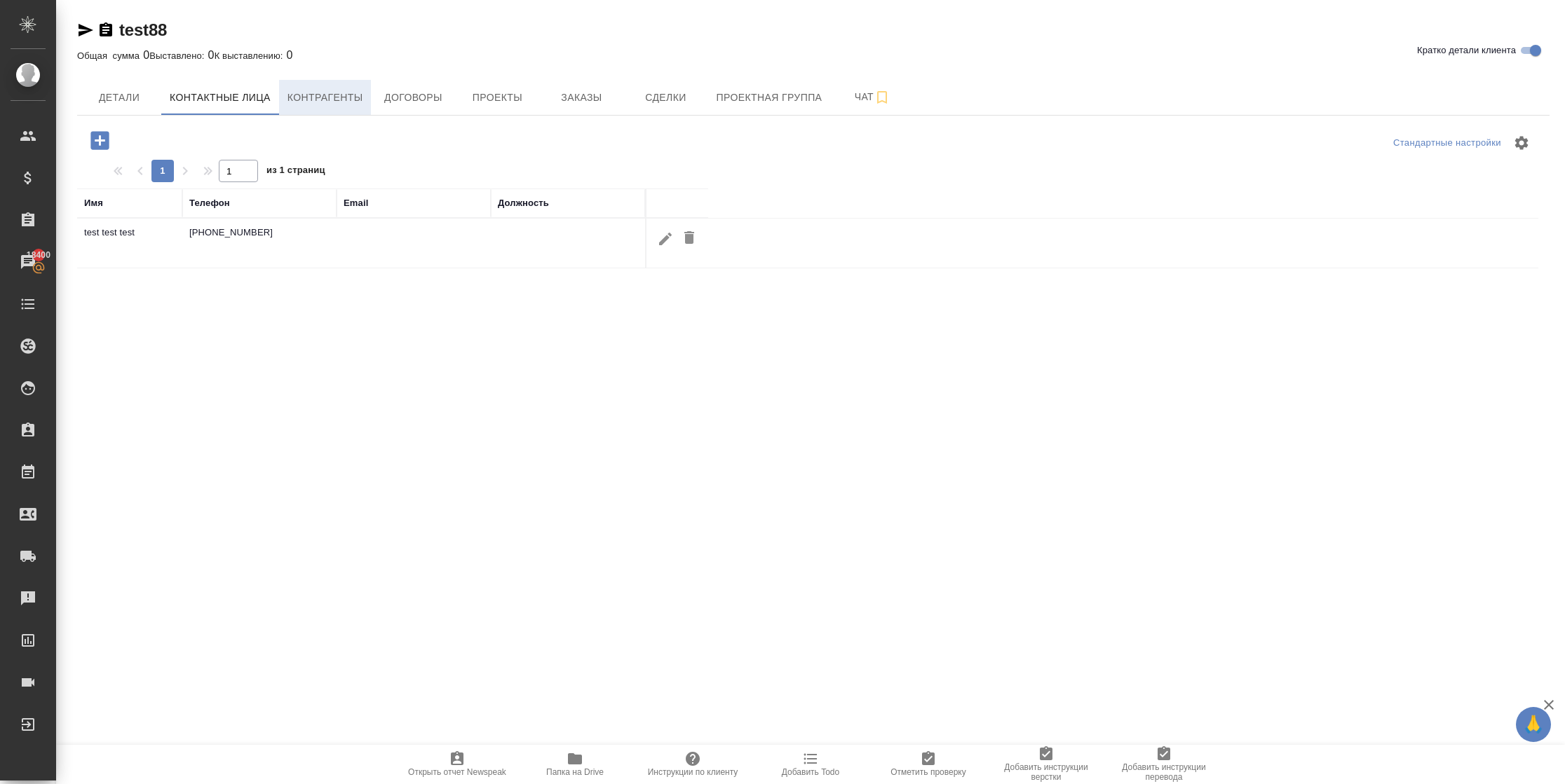
click at [349, 108] on button "Контрагенты" at bounding box center [325, 98] width 92 height 35
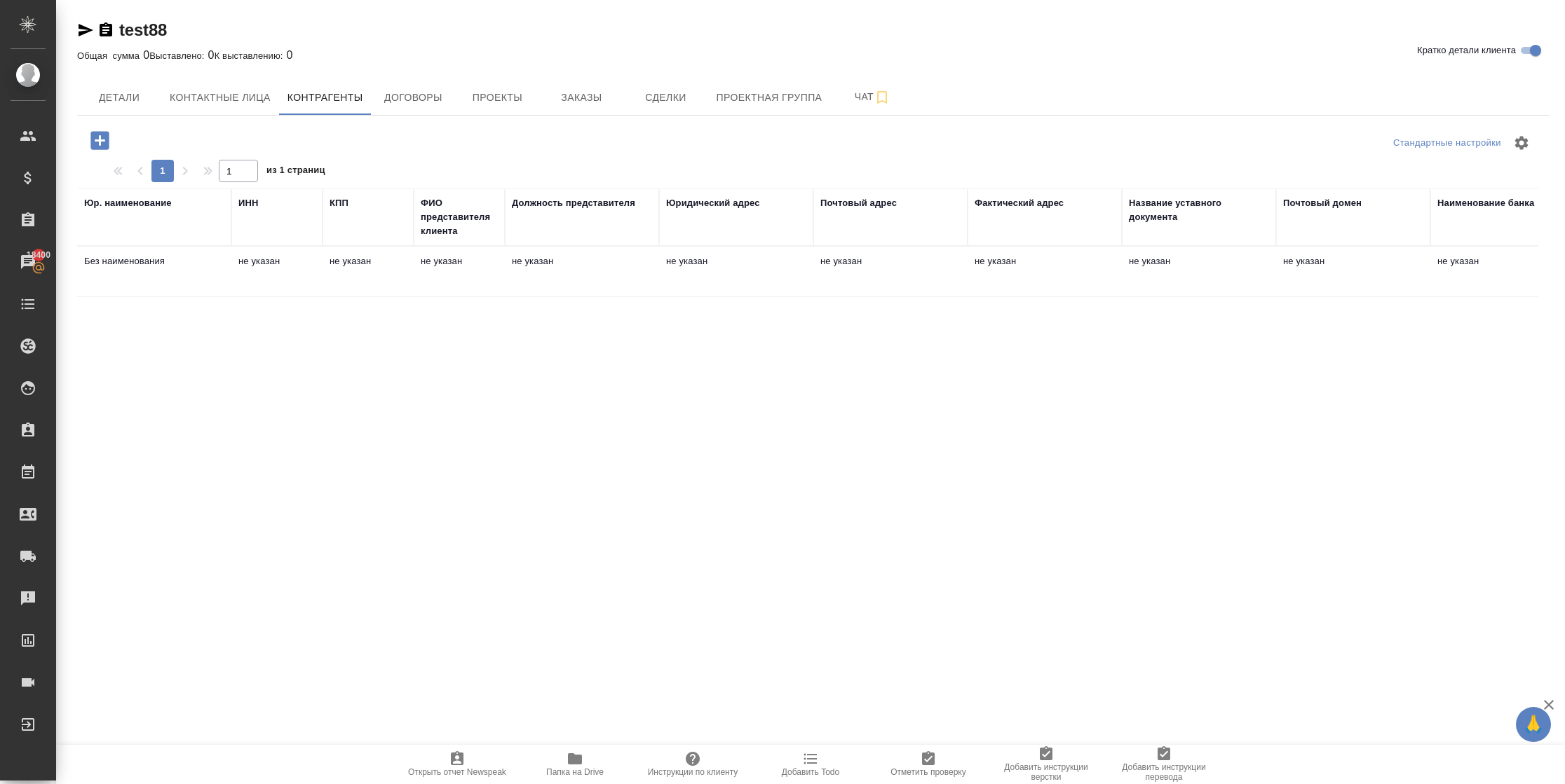
click at [403, 98] on span "Договоры" at bounding box center [413, 98] width 67 height 18
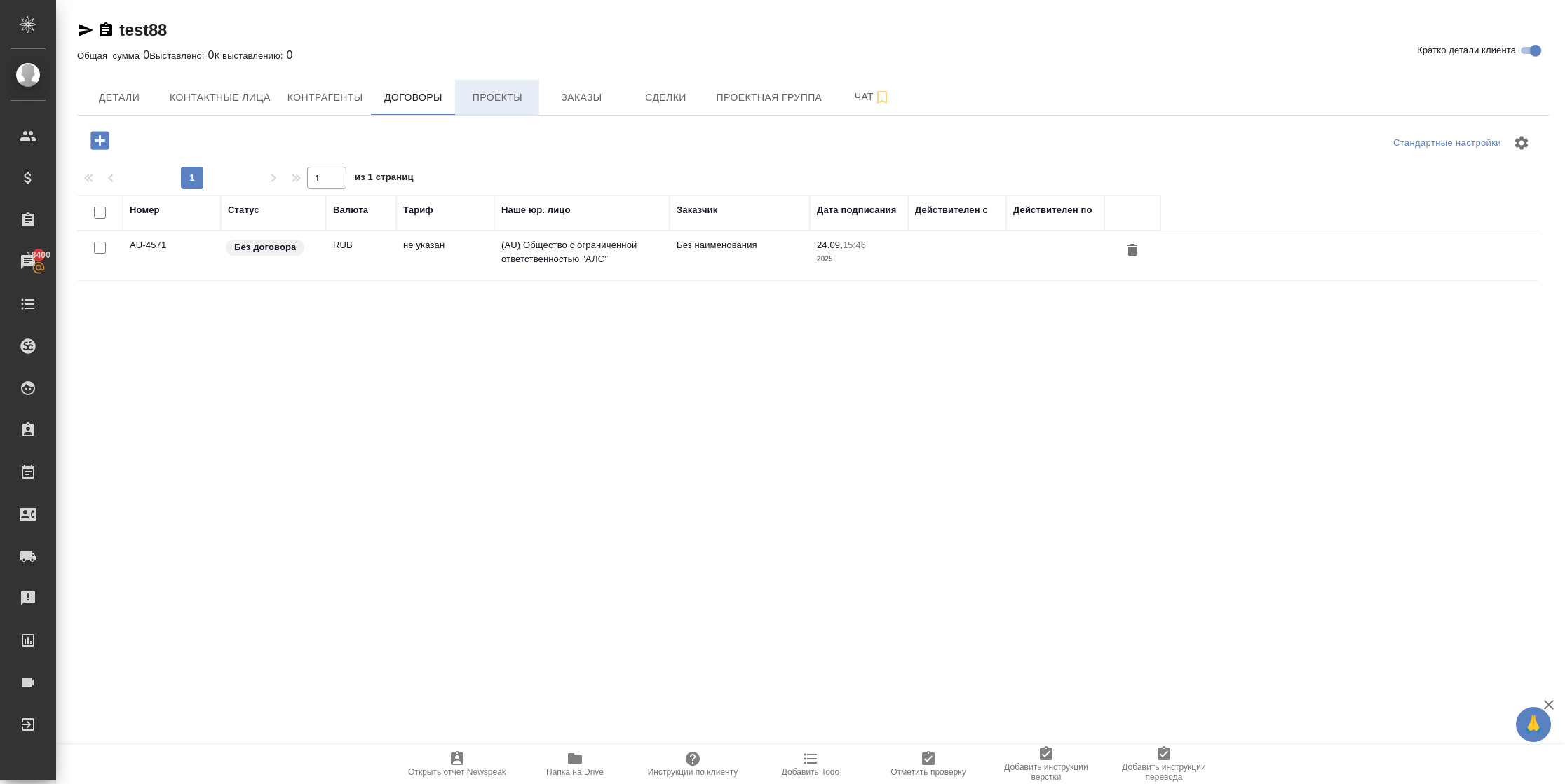
click at [496, 98] on span "Проекты" at bounding box center [496, 98] width 67 height 18
